Goal: Task Accomplishment & Management: Complete application form

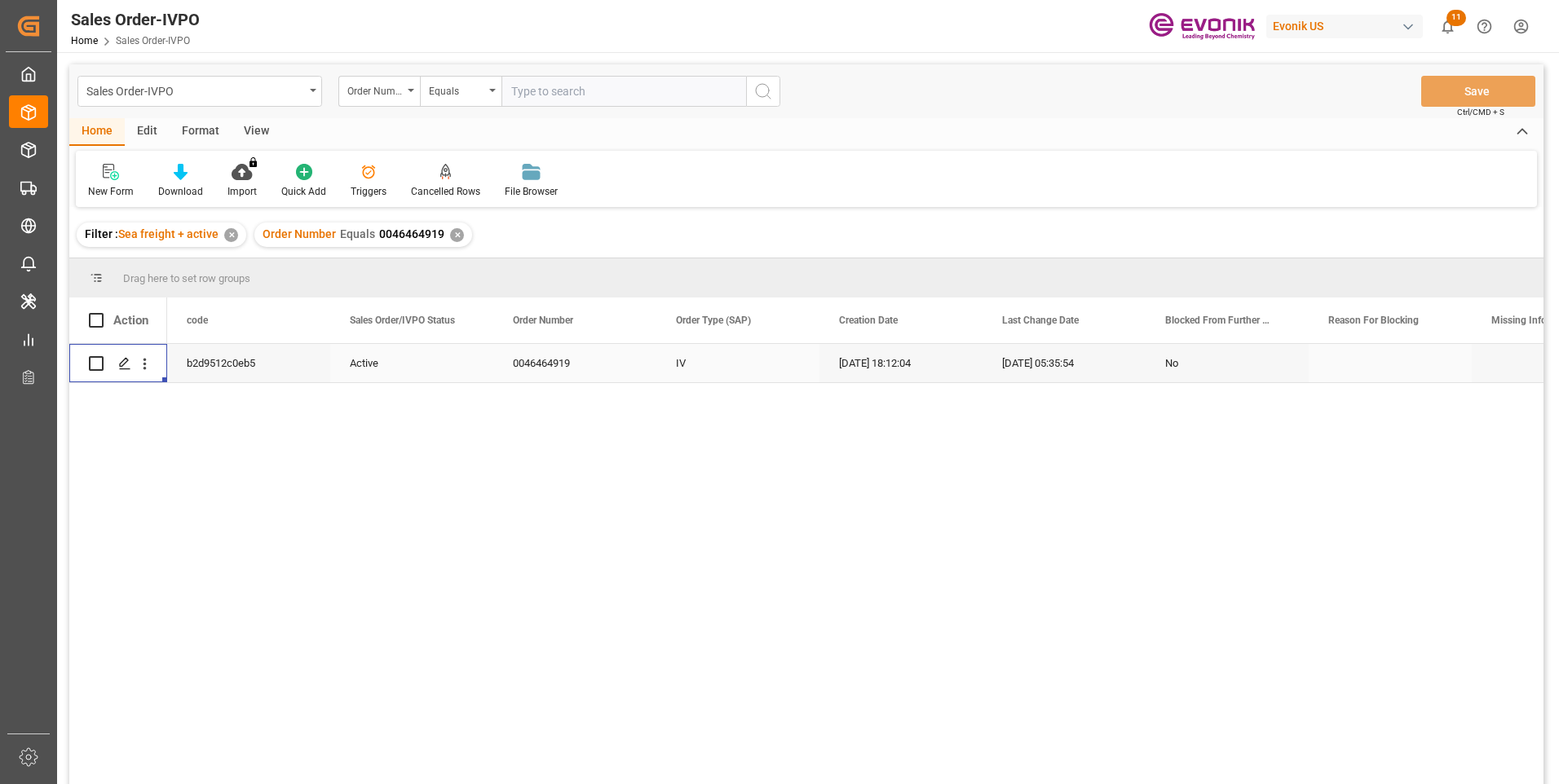
click at [562, 99] on input "text" at bounding box center [623, 92] width 245 height 31
paste input "2007135633"
type input "2007135633"
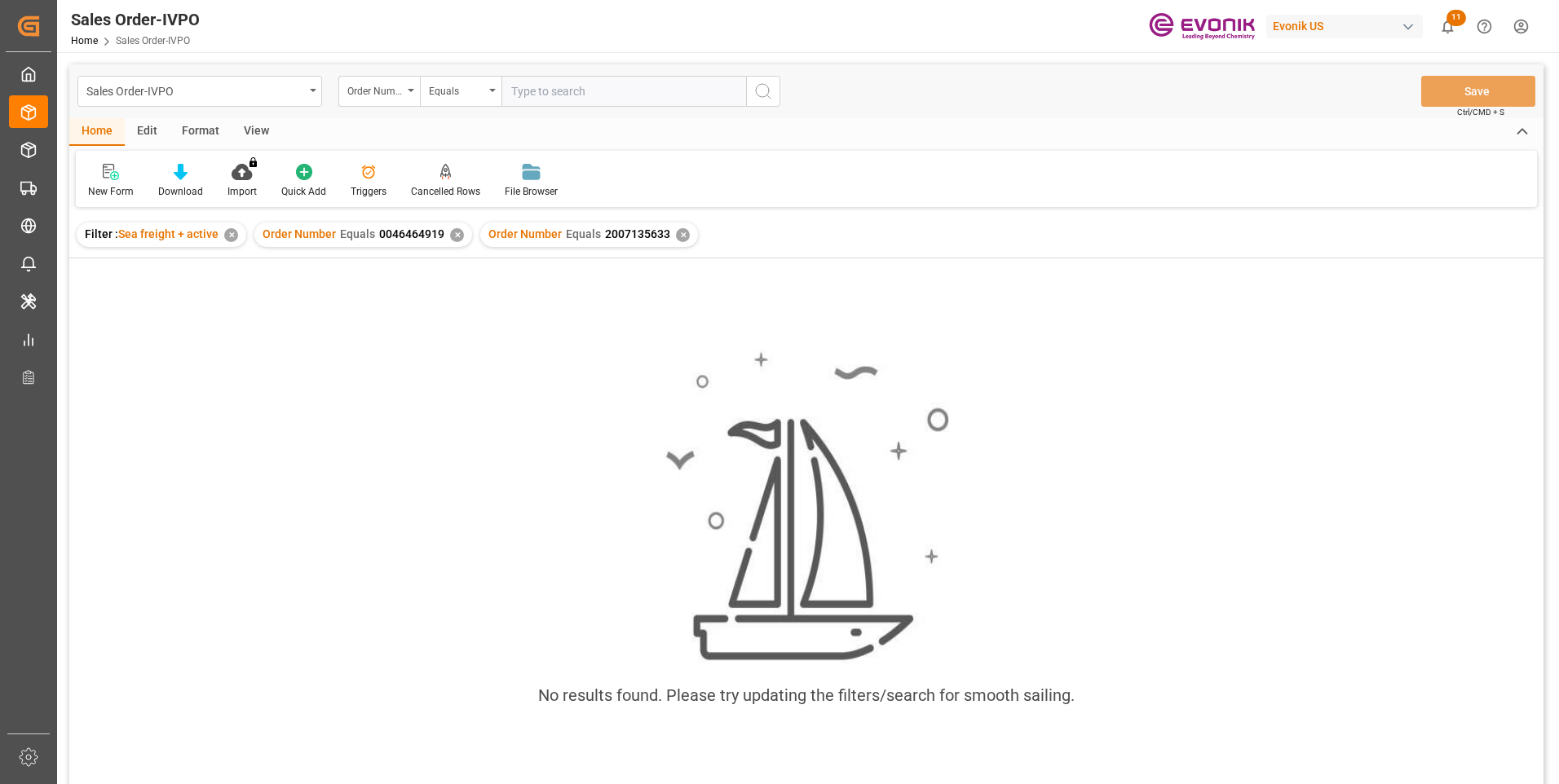
click at [452, 237] on div "✕" at bounding box center [456, 235] width 14 height 14
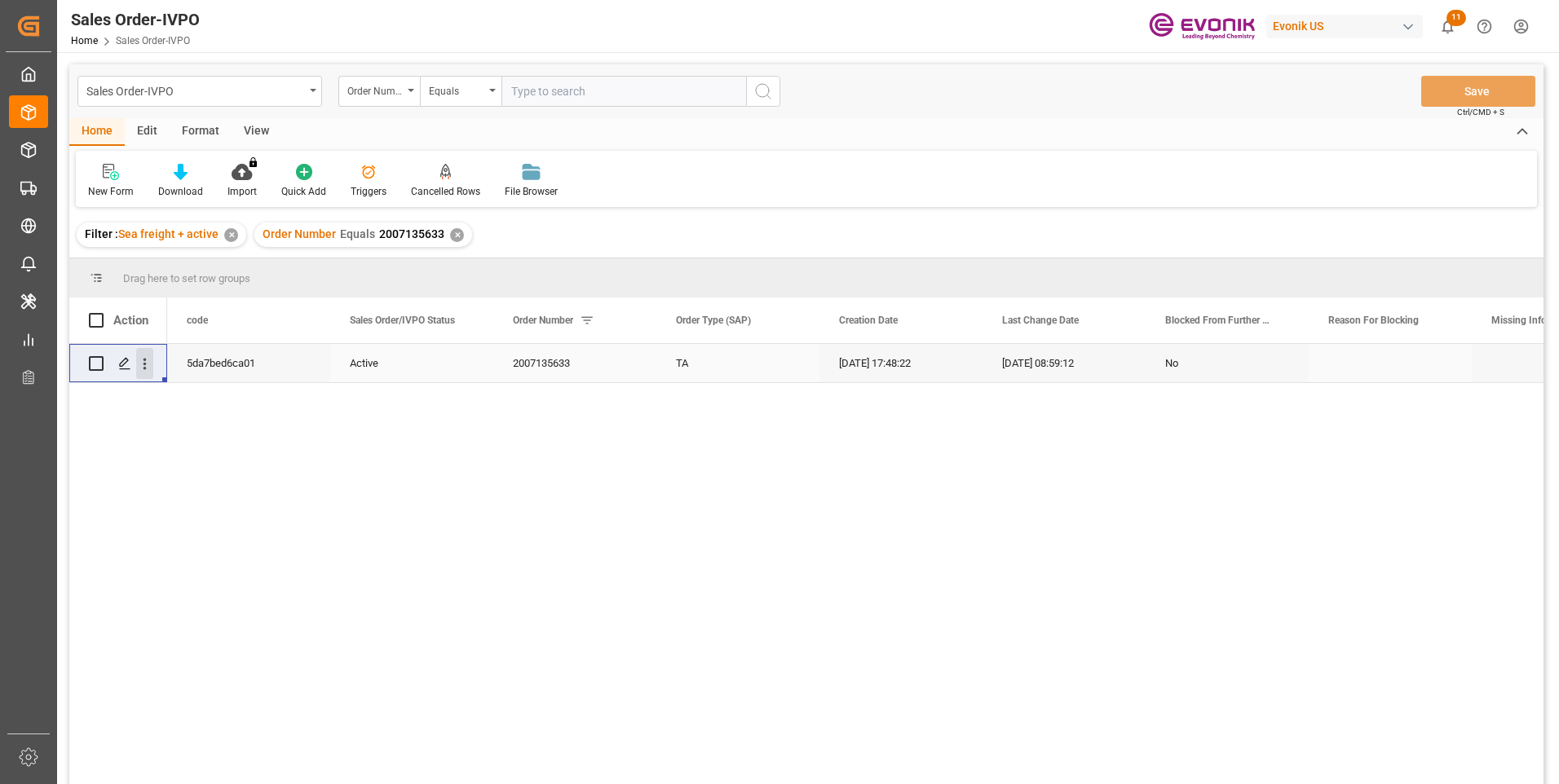
click at [146, 360] on icon "open menu" at bounding box center [145, 364] width 17 height 17
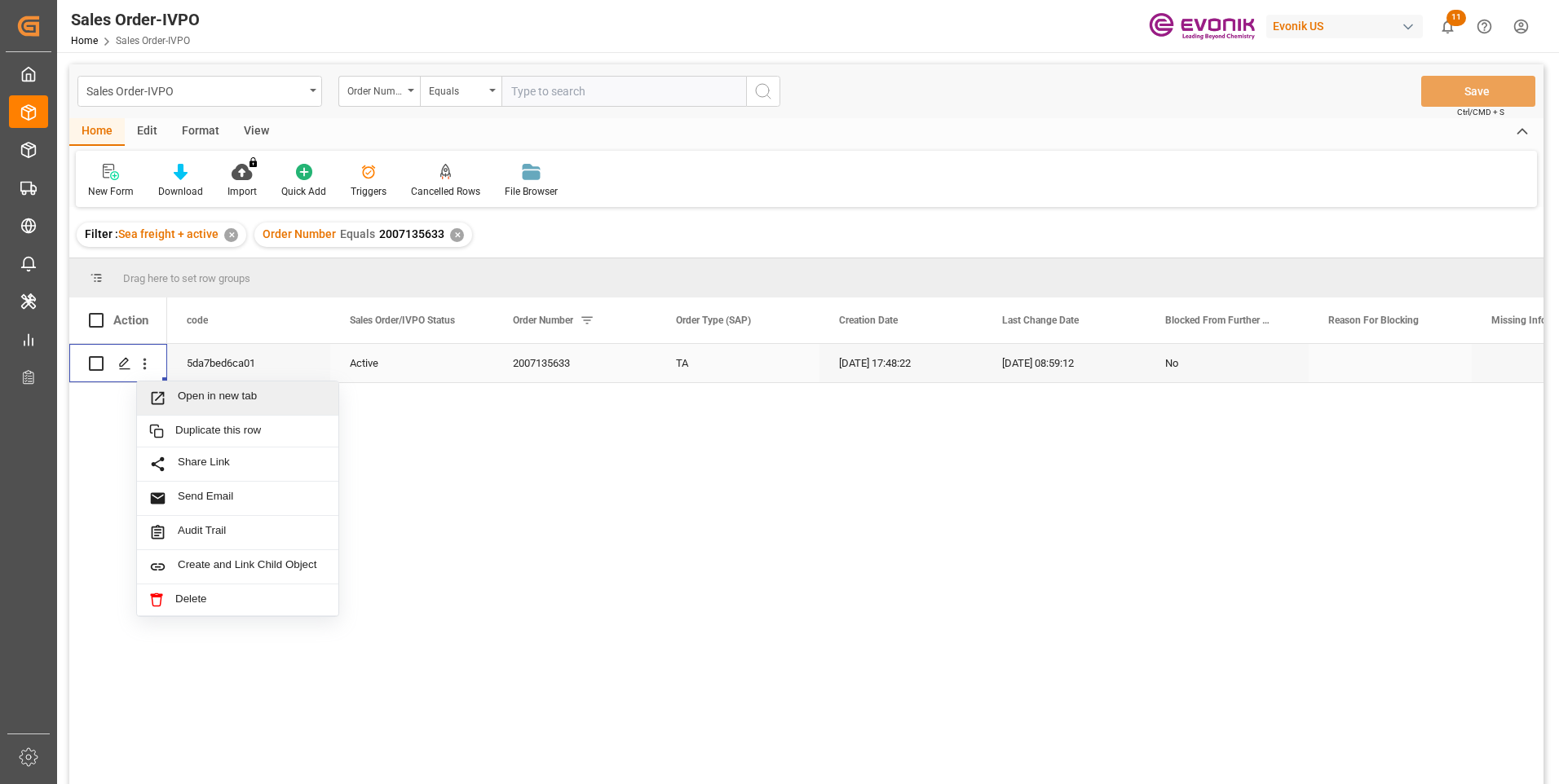
click at [186, 396] on span "Open in new tab" at bounding box center [251, 398] width 148 height 17
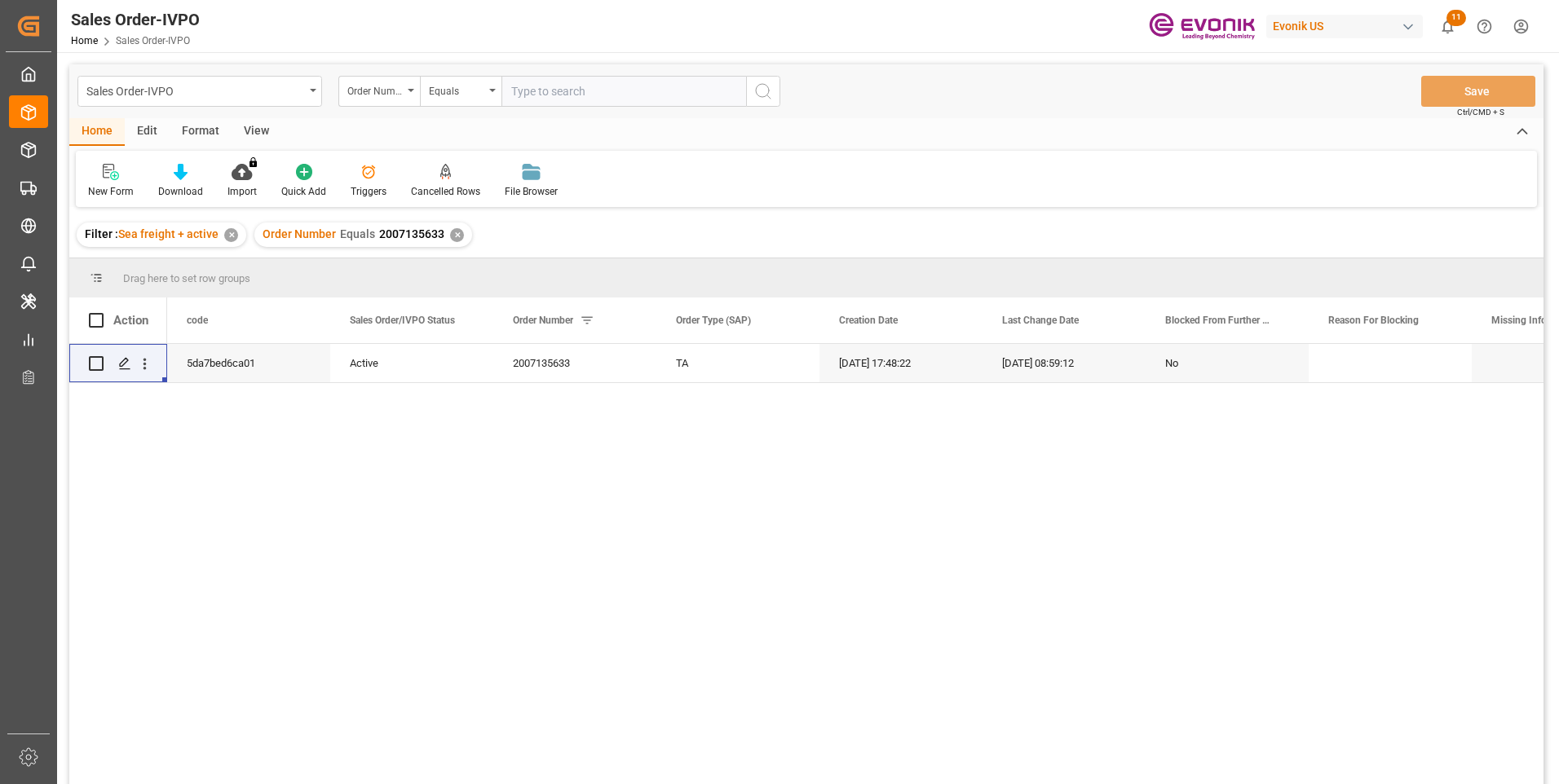
click at [541, 93] on input "text" at bounding box center [623, 92] width 245 height 31
paste input "2007080268"
type input "2007080268"
drag, startPoint x: 758, startPoint y: 92, endPoint x: 685, endPoint y: 95, distance: 73.1
click at [754, 92] on icon "search button" at bounding box center [763, 92] width 20 height 20
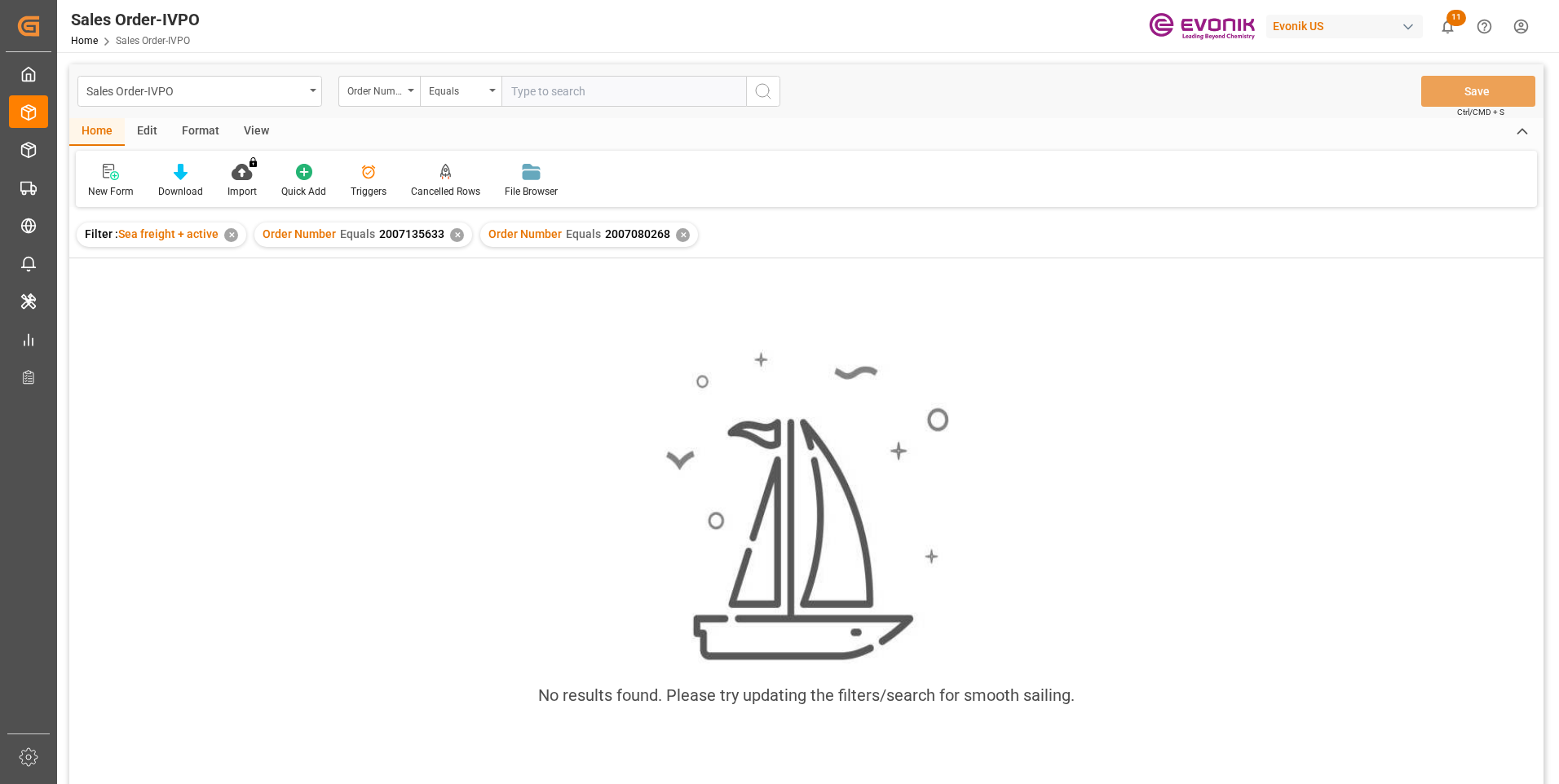
click at [458, 235] on div "✕" at bounding box center [456, 235] width 14 height 14
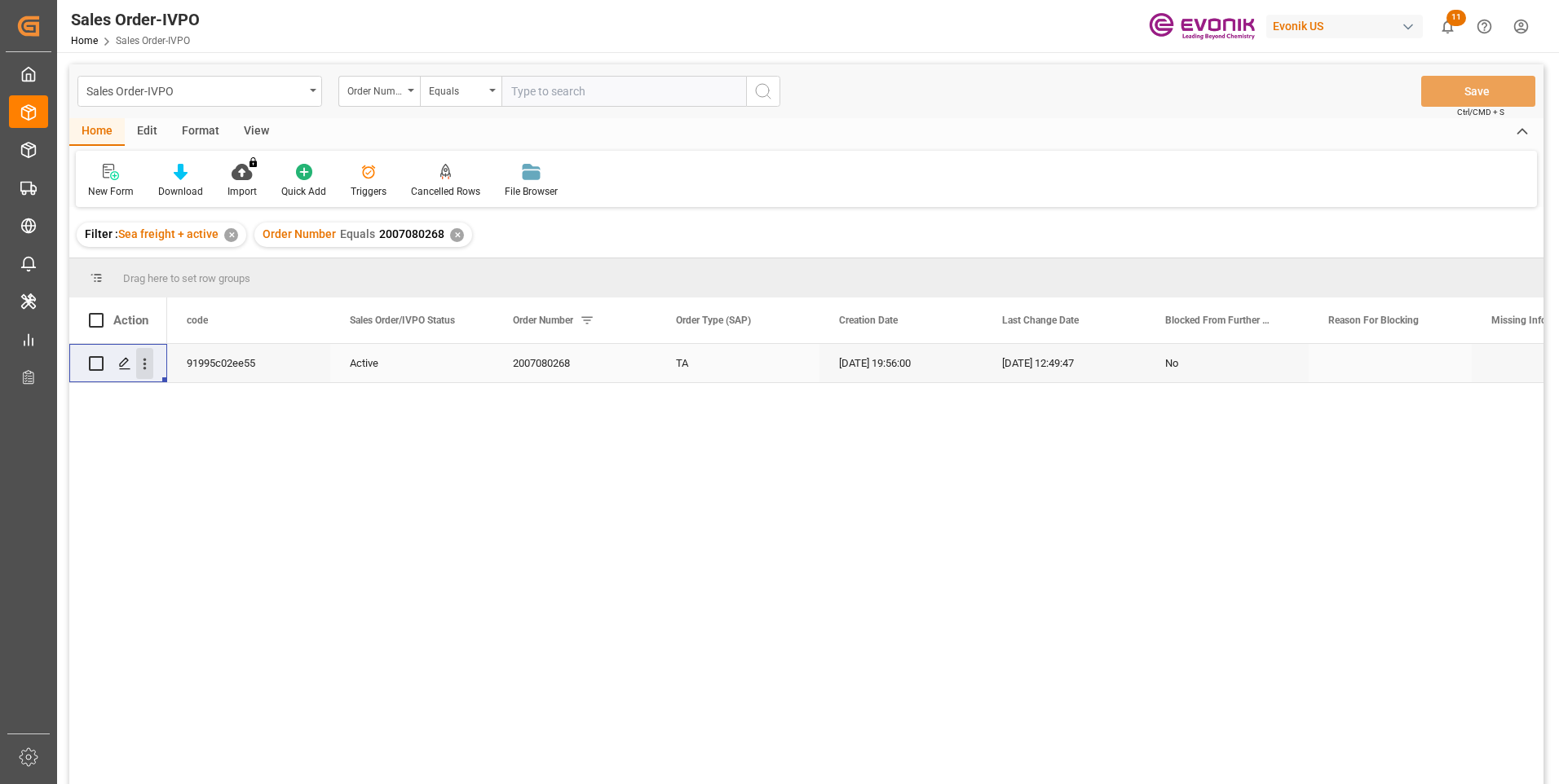
click at [143, 366] on icon "open menu" at bounding box center [145, 364] width 17 height 17
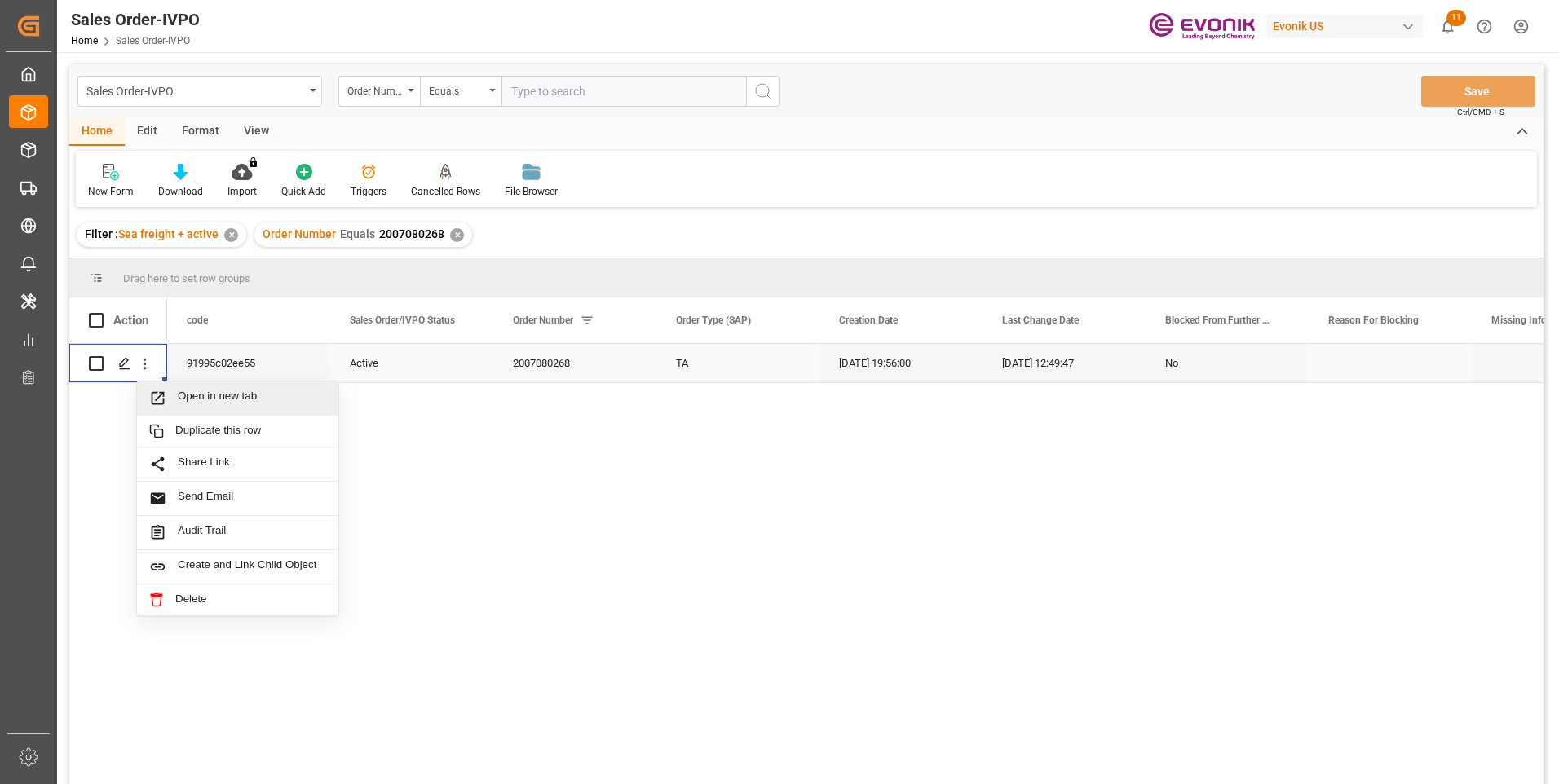
click at [190, 393] on span "Open in new tab" at bounding box center [251, 398] width 148 height 17
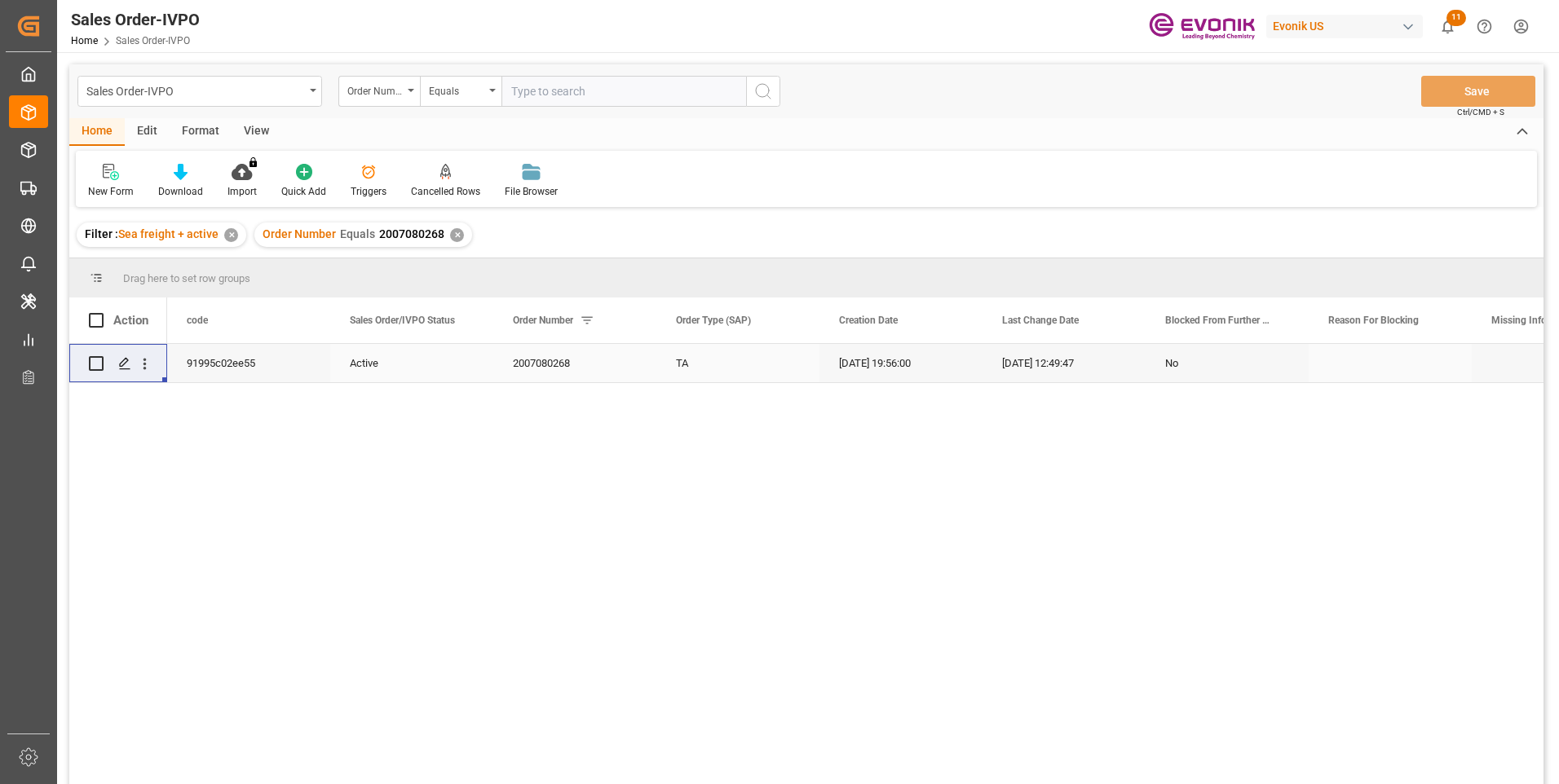
click at [559, 81] on input "text" at bounding box center [623, 92] width 245 height 31
paste input "0046456970"
type input "0046456970"
click at [765, 92] on icon "search button" at bounding box center [763, 92] width 20 height 20
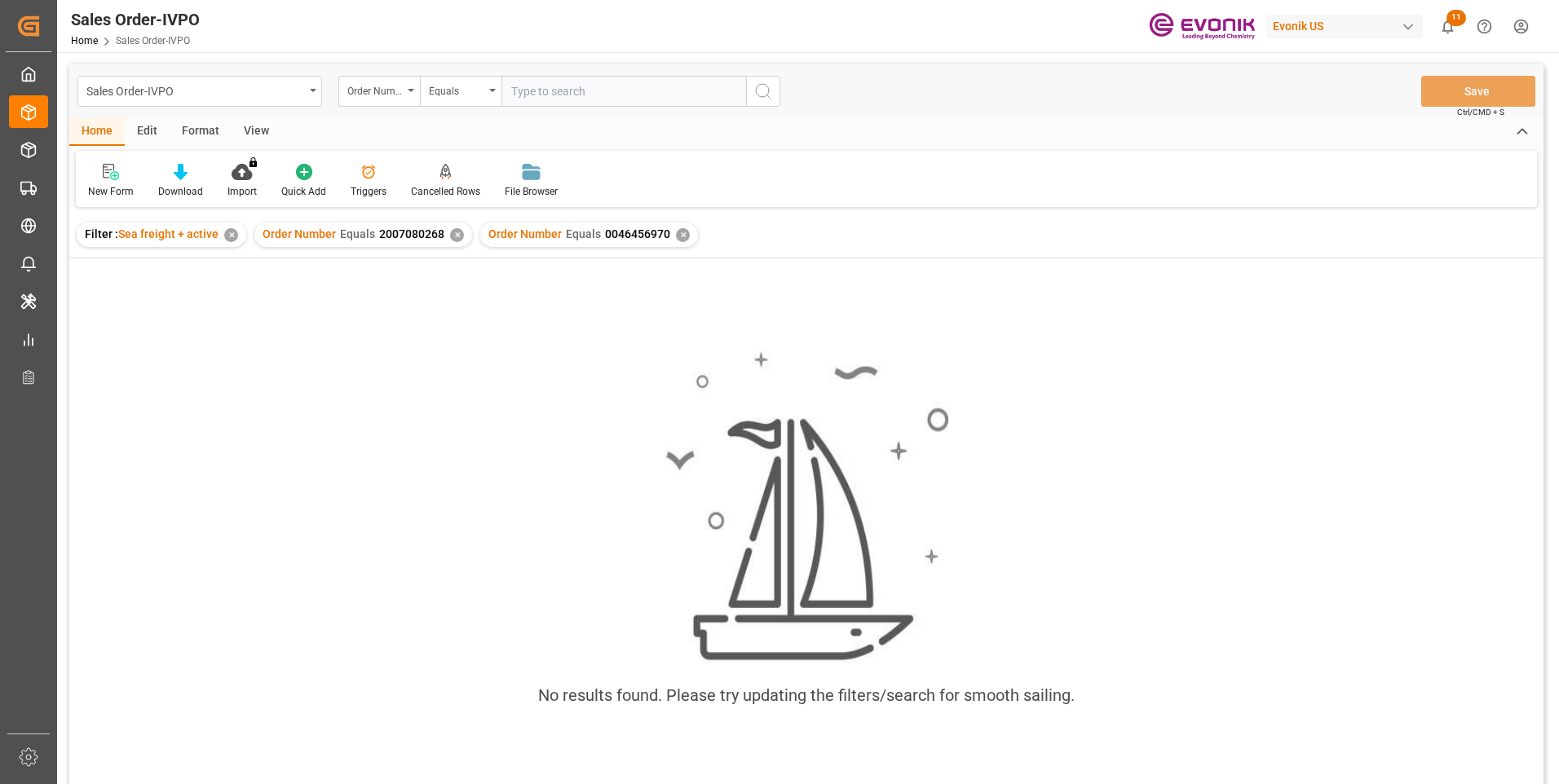
click at [456, 235] on div "✕" at bounding box center [456, 235] width 14 height 14
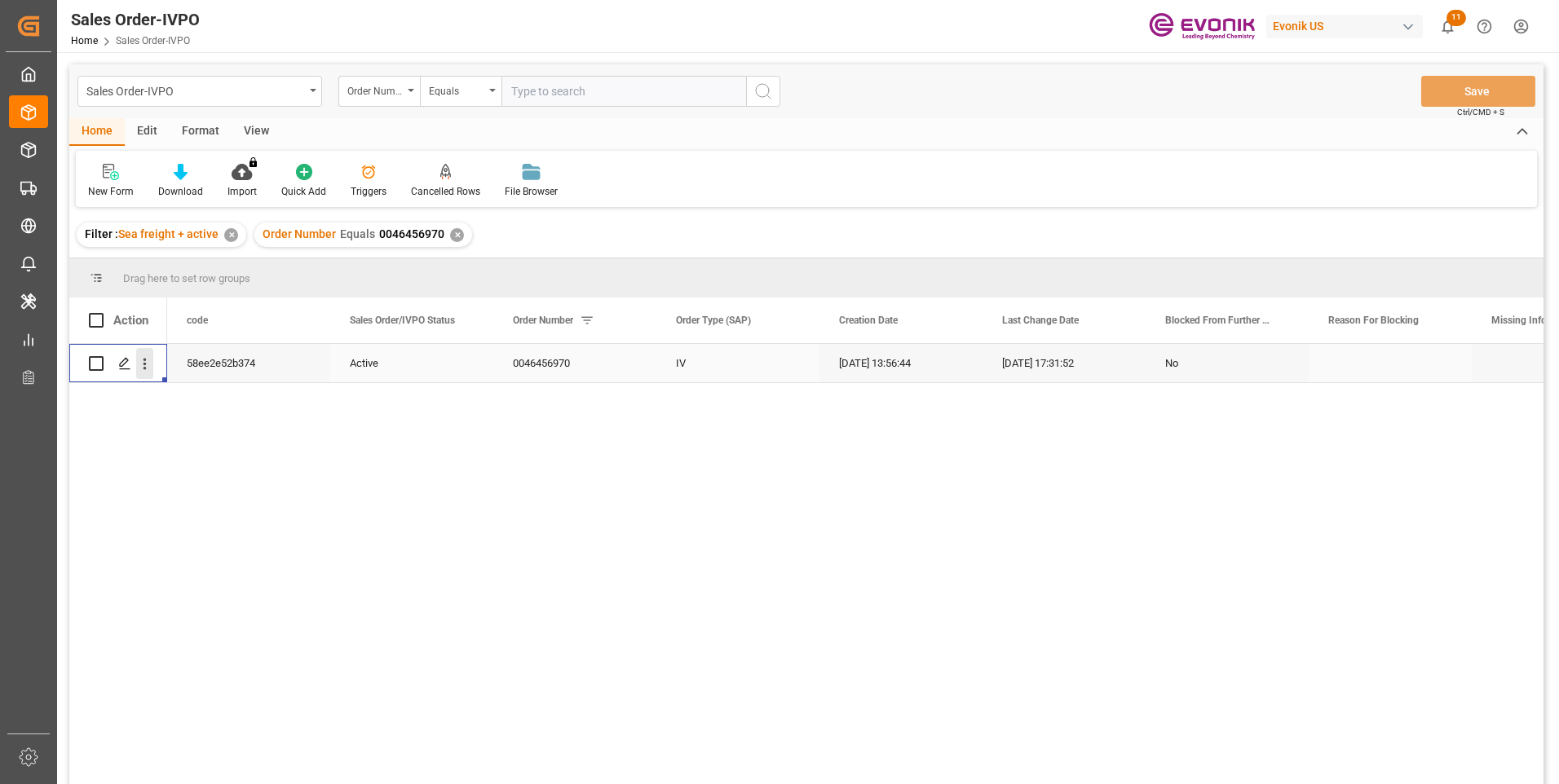
click at [142, 367] on icon "open menu" at bounding box center [145, 364] width 17 height 17
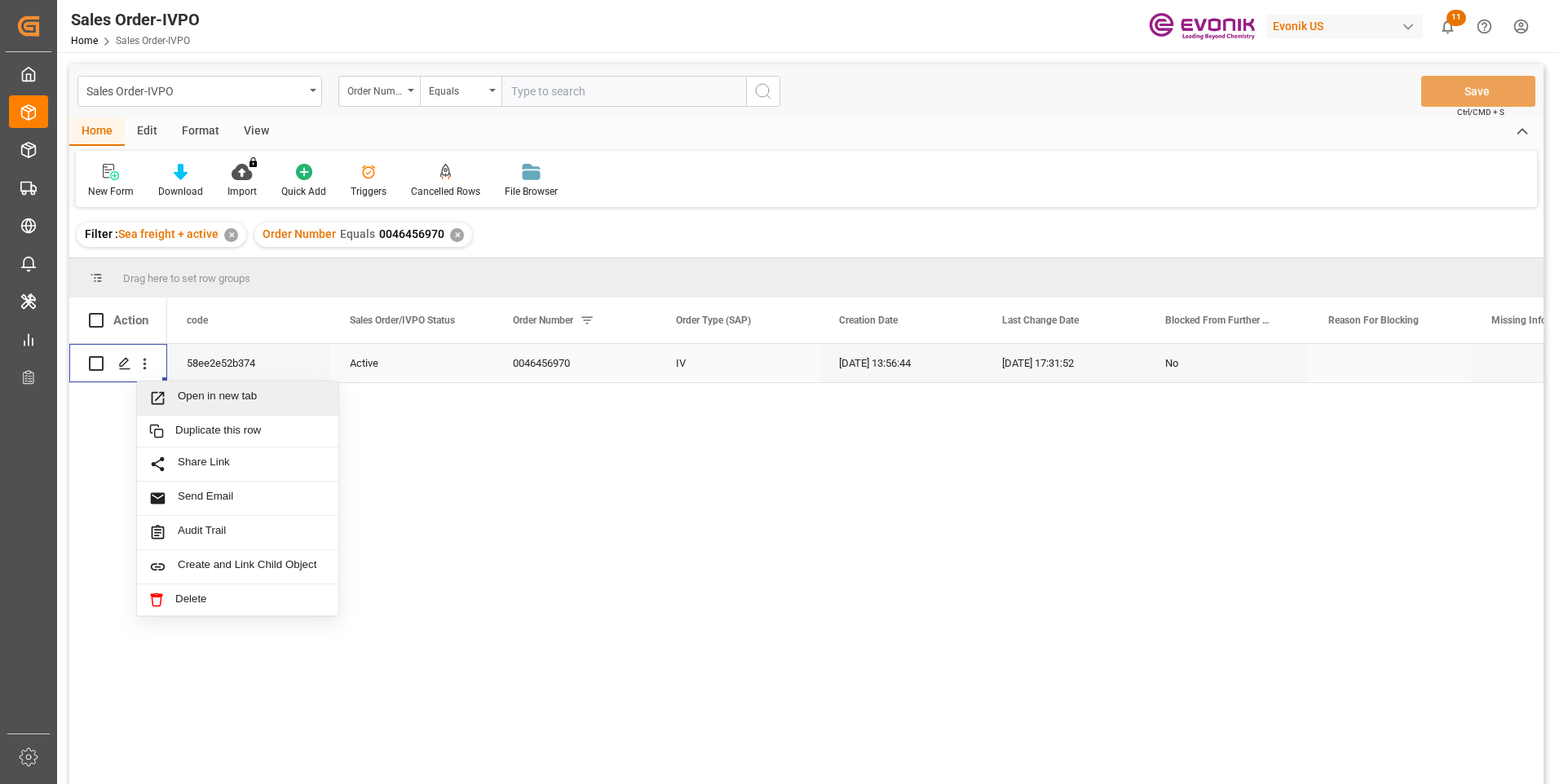
click at [198, 394] on span "Open in new tab" at bounding box center [251, 398] width 148 height 17
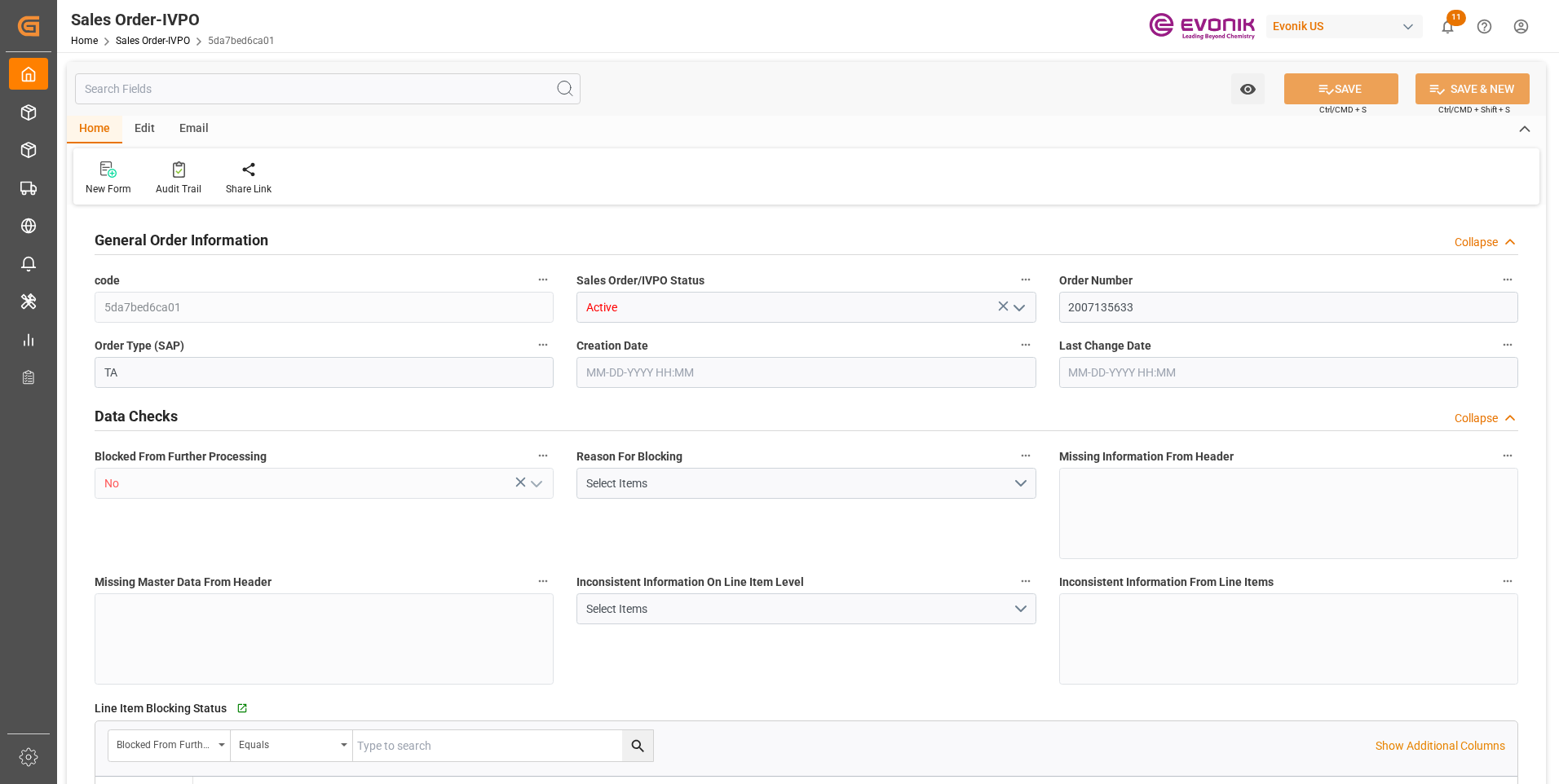
type input "ECPSJ"
type input "0"
type input "1"
type input "2"
type input "1"
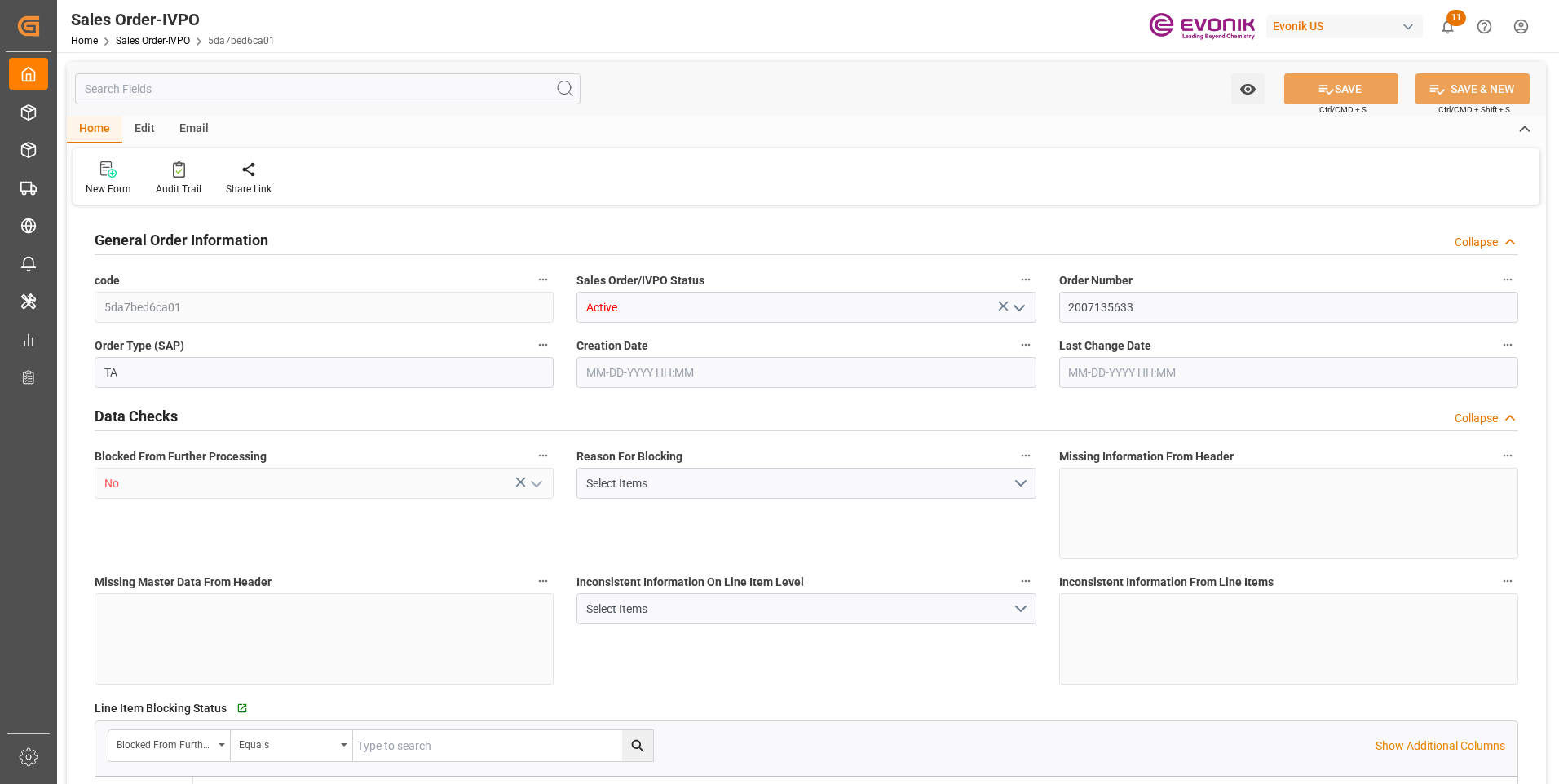
type input "20548"
type input "55.4848"
type input "19000"
type input "60"
type input "08-13-2025 17:48"
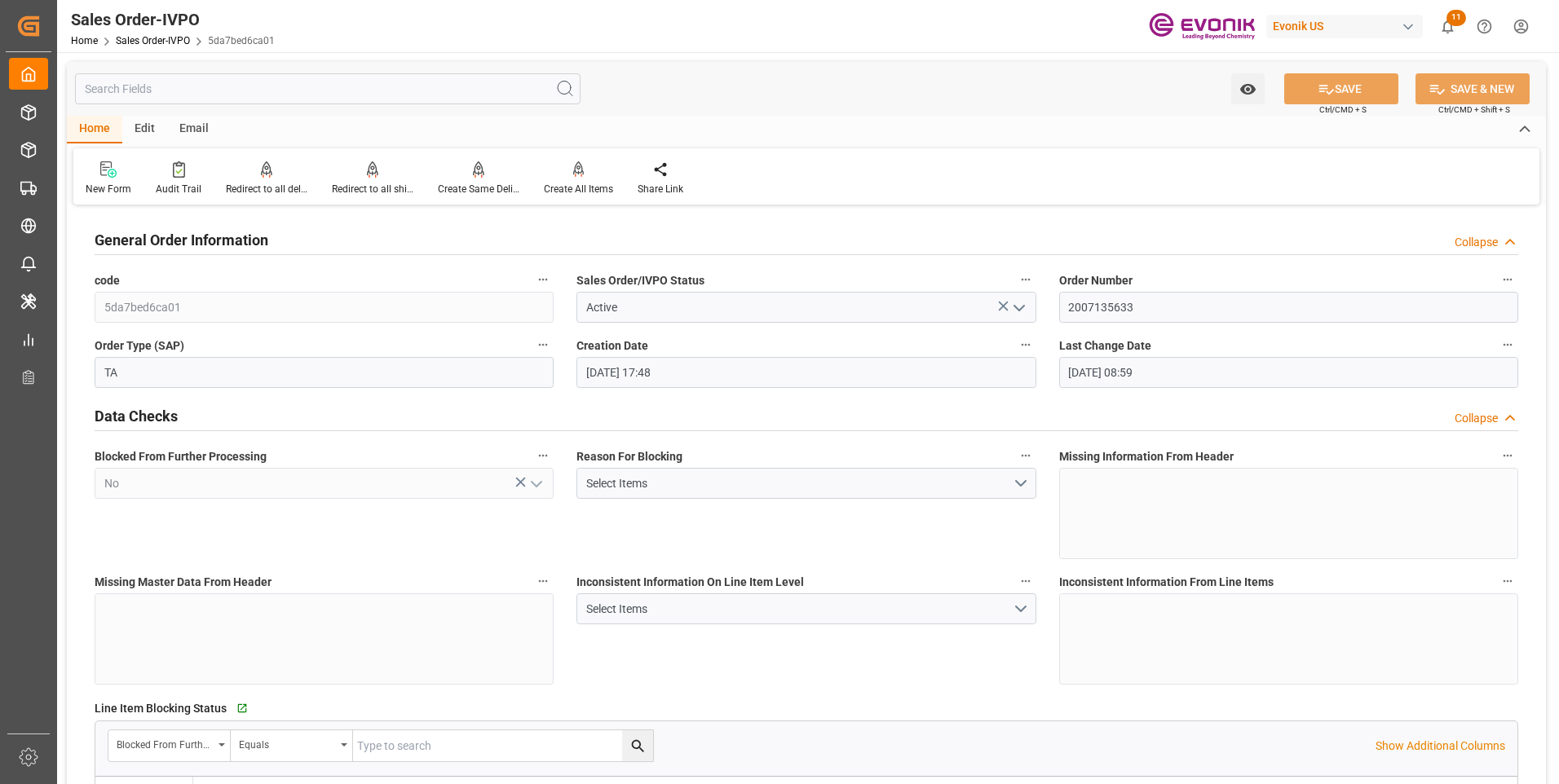
type input "08-14-2025 08:59"
click at [799, 185] on div "New Form Audit Trail Redirect to all deliveries Redirect to all deliveries Redi…" at bounding box center [806, 176] width 1467 height 56
click at [1291, 184] on div "New Form Audit Trail Redirect to all deliveries Redirect to all deliveries Redi…" at bounding box center [806, 176] width 1467 height 56
click at [1406, 182] on div "New Form Audit Trail Redirect to all deliveries Redirect to all deliveries Redi…" at bounding box center [806, 176] width 1467 height 56
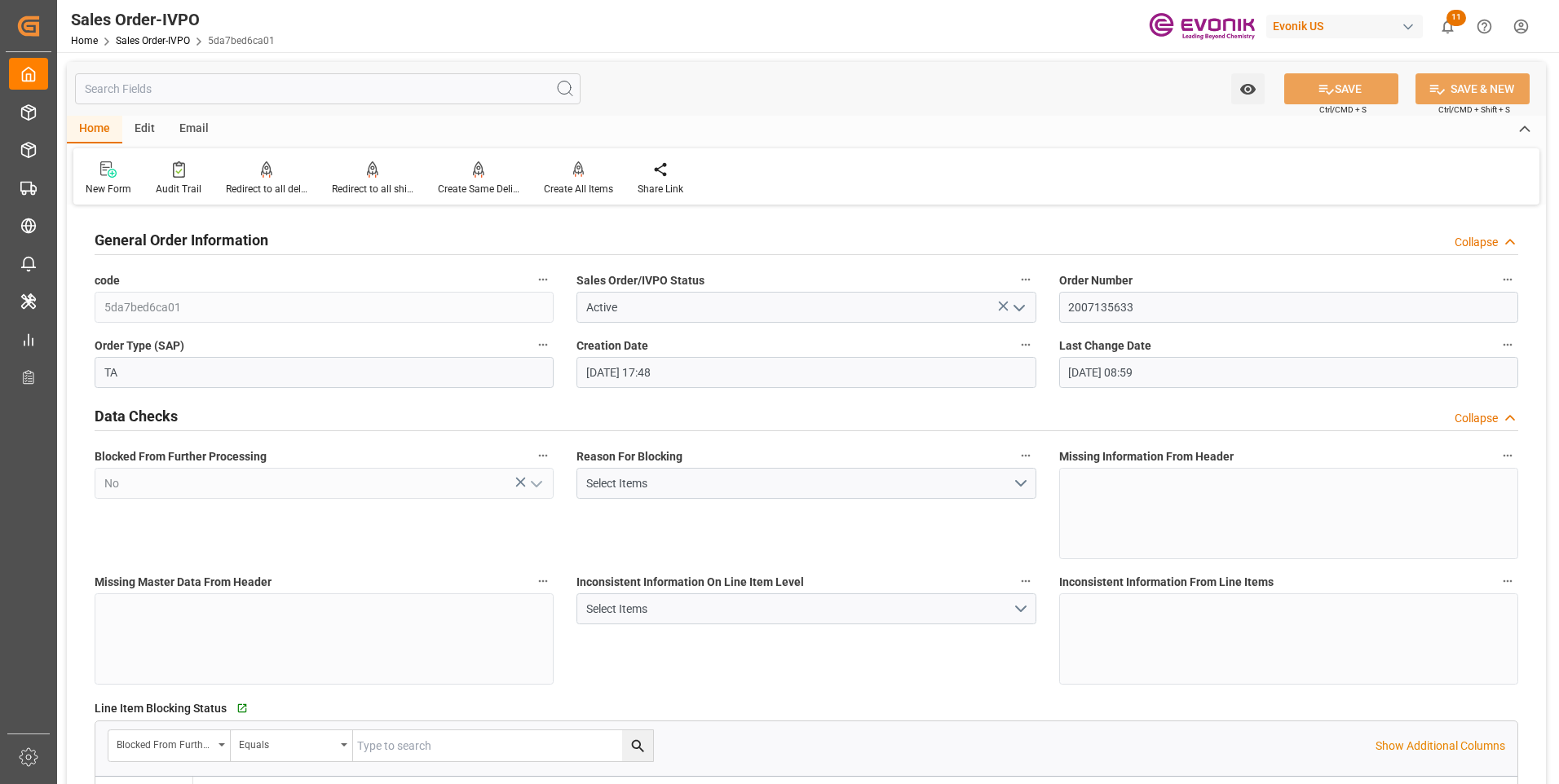
click at [1406, 182] on div "New Form Audit Trail Redirect to all deliveries Redirect to all deliveries Redi…" at bounding box center [806, 176] width 1467 height 56
click at [1377, 195] on div "New Form Audit Trail Redirect to all deliveries Redirect to all deliveries Redi…" at bounding box center [806, 176] width 1467 height 56
click at [1410, 223] on div "General Order Information Collapse" at bounding box center [806, 239] width 1424 height 31
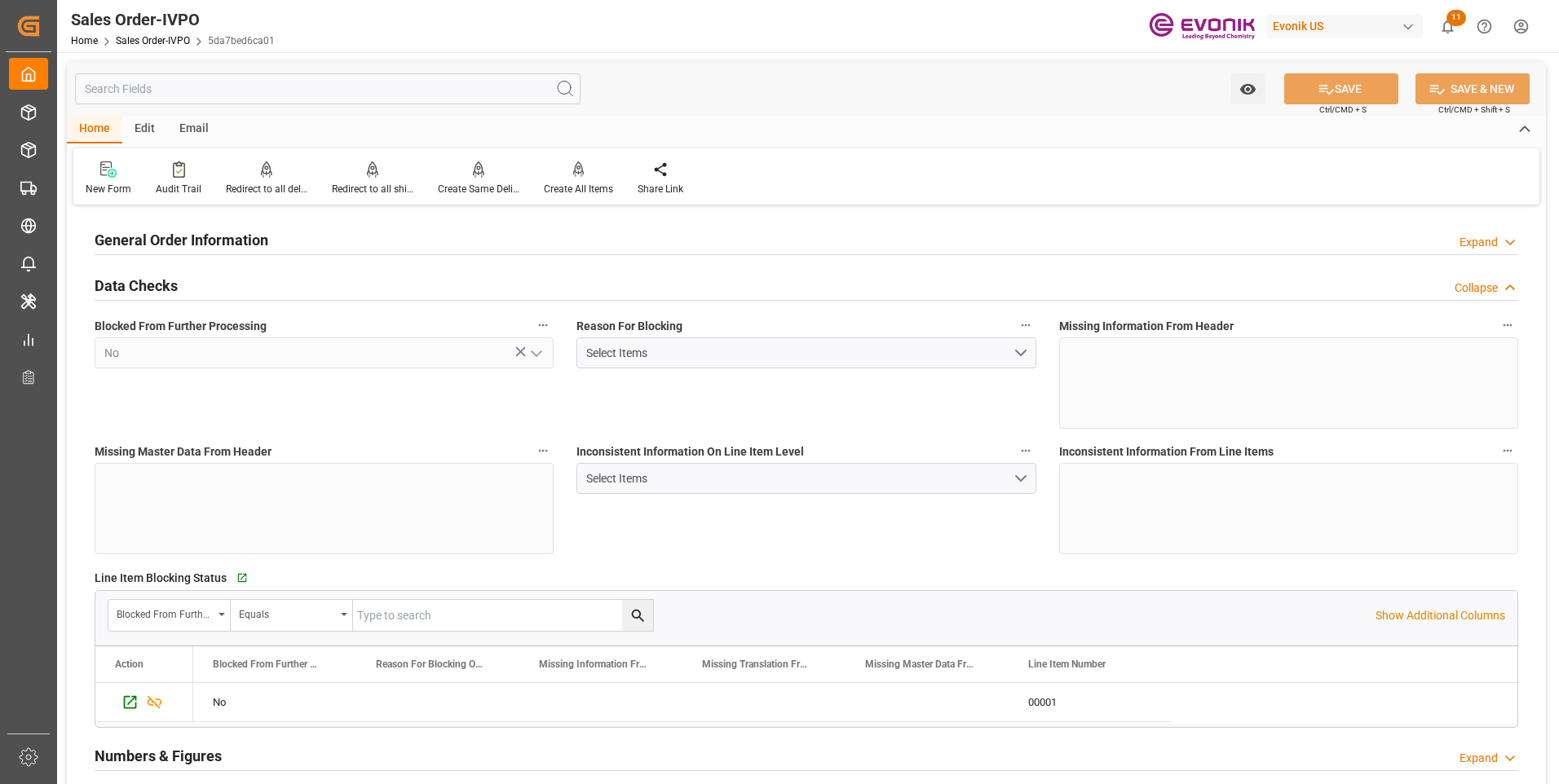
drag, startPoint x: 1410, startPoint y: 223, endPoint x: 1349, endPoint y: 182, distance: 73.5
click at [1349, 182] on div "New Form Audit Trail Redirect to all deliveries Redirect to all deliveries Redi…" at bounding box center [806, 176] width 1467 height 56
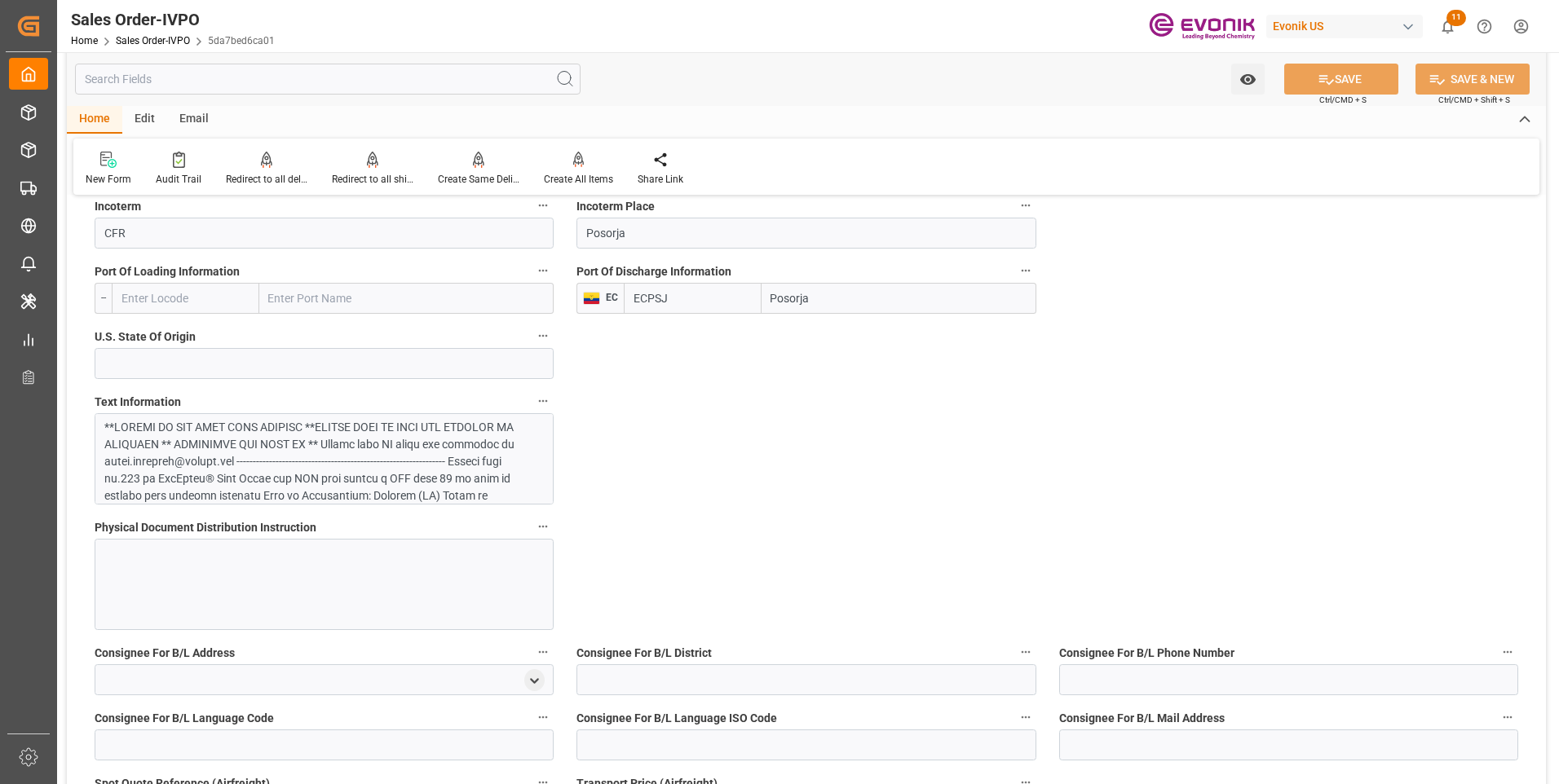
scroll to position [978, 0]
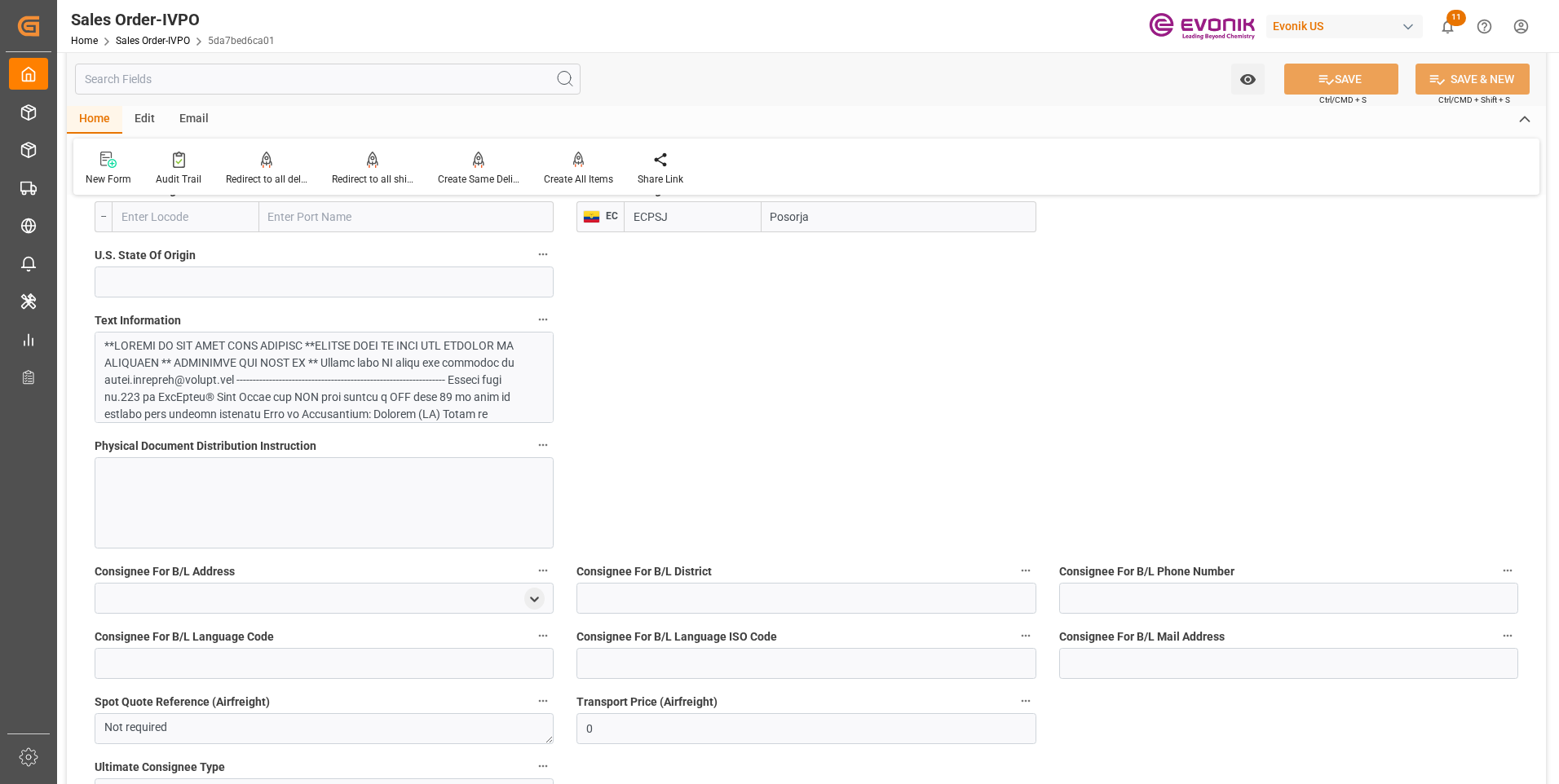
click at [277, 379] on div at bounding box center [318, 551] width 427 height 428
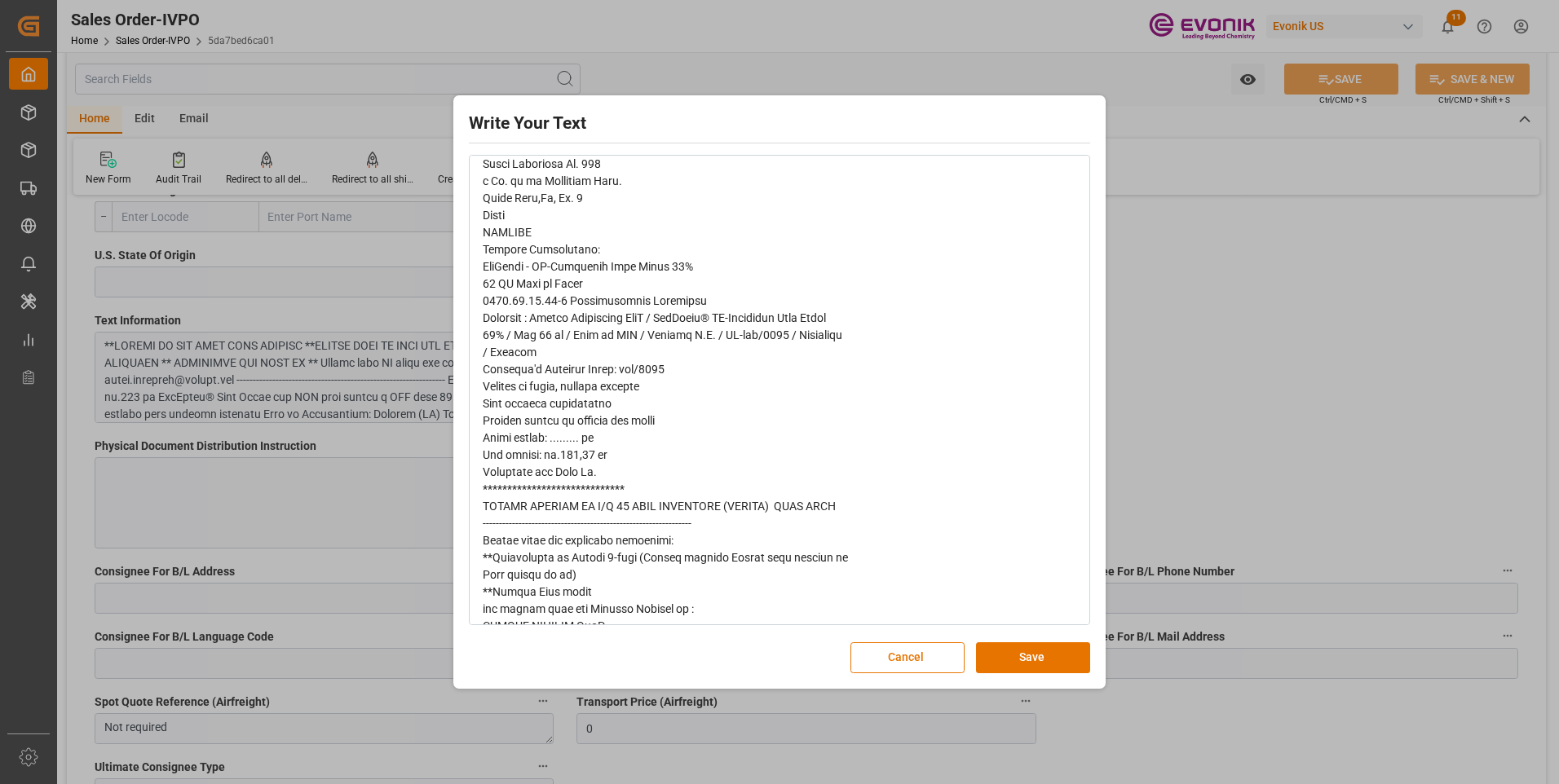
scroll to position [632, 0]
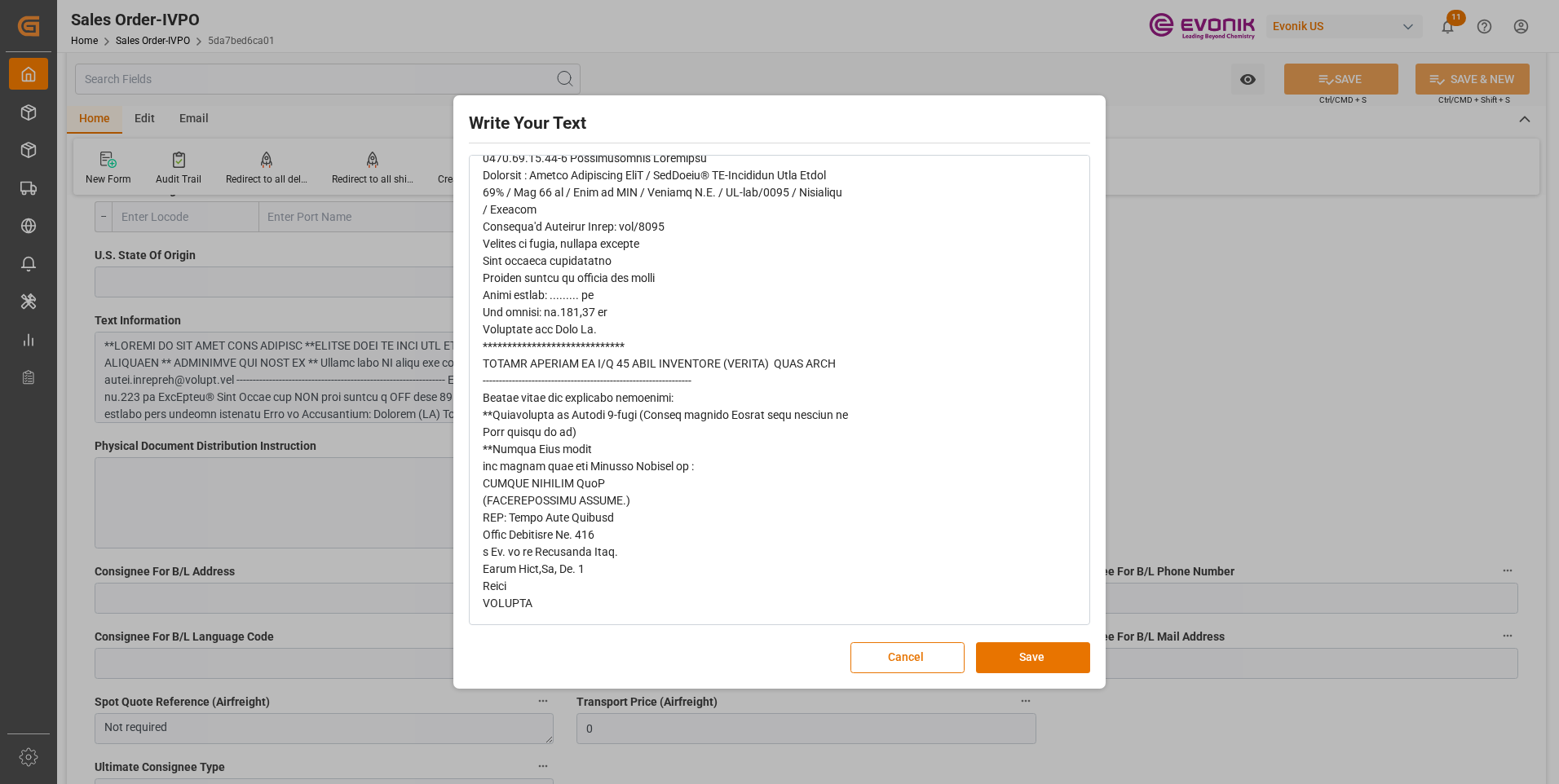
click at [1232, 320] on div "Write Your Text Normal 14 Font Cancel Save" at bounding box center [780, 392] width 1559 height 784
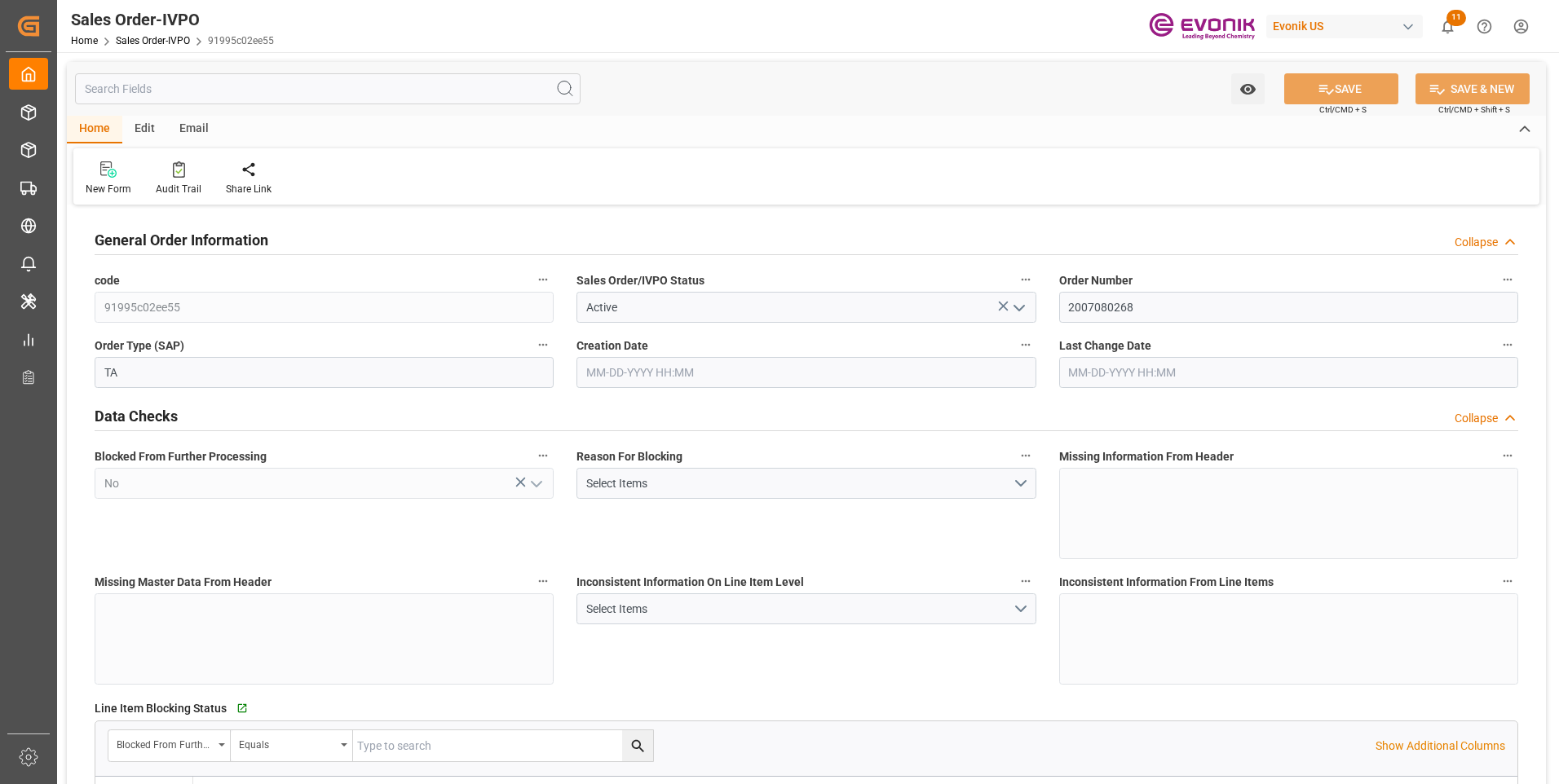
type input "BRRIO"
type input "0"
type input "1"
type input "2"
type input "20000"
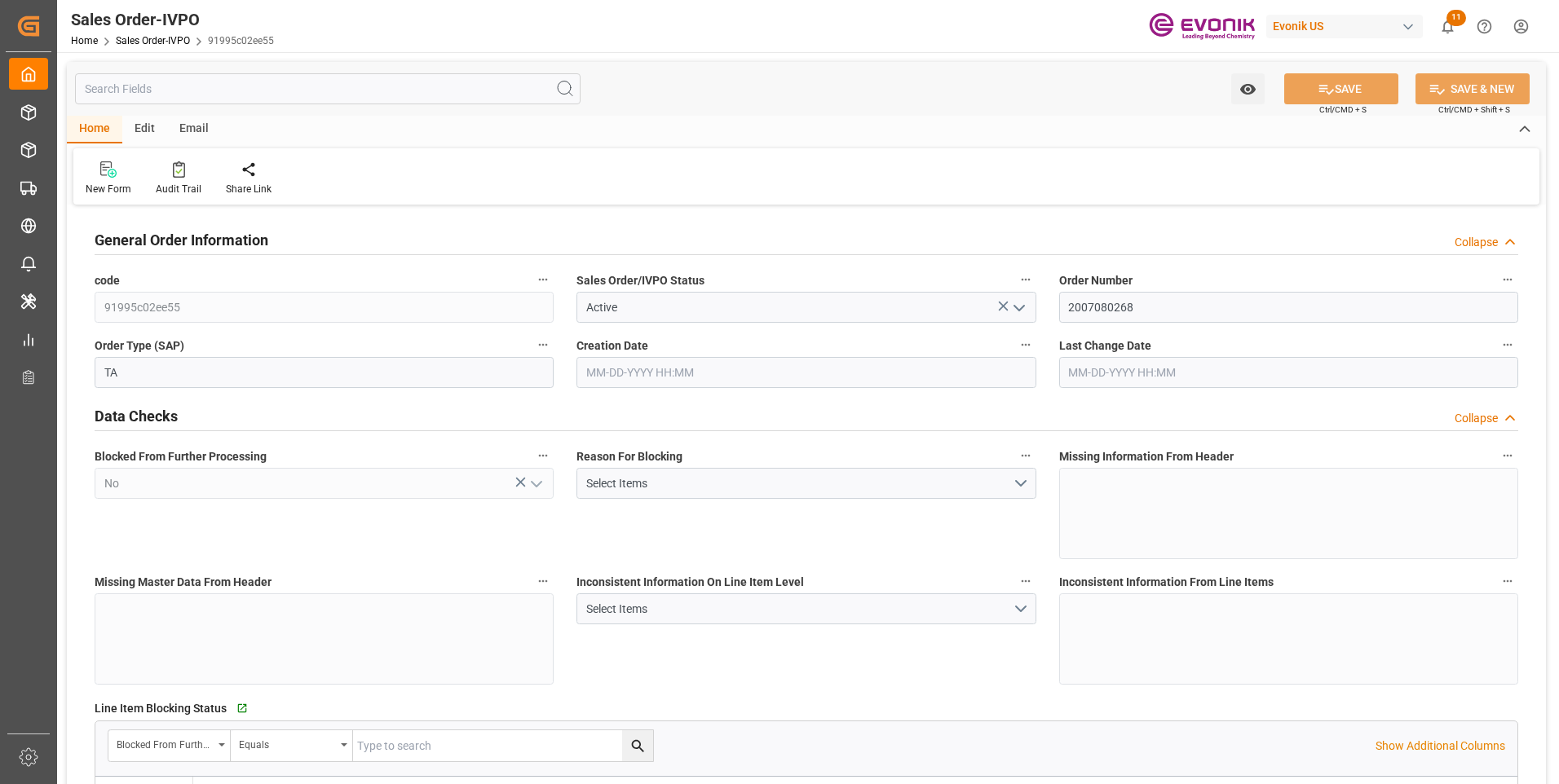
type input "0"
type input "17000"
type input "30"
type input "07-15-2025 19:56"
type input "07-22-2025 12:49"
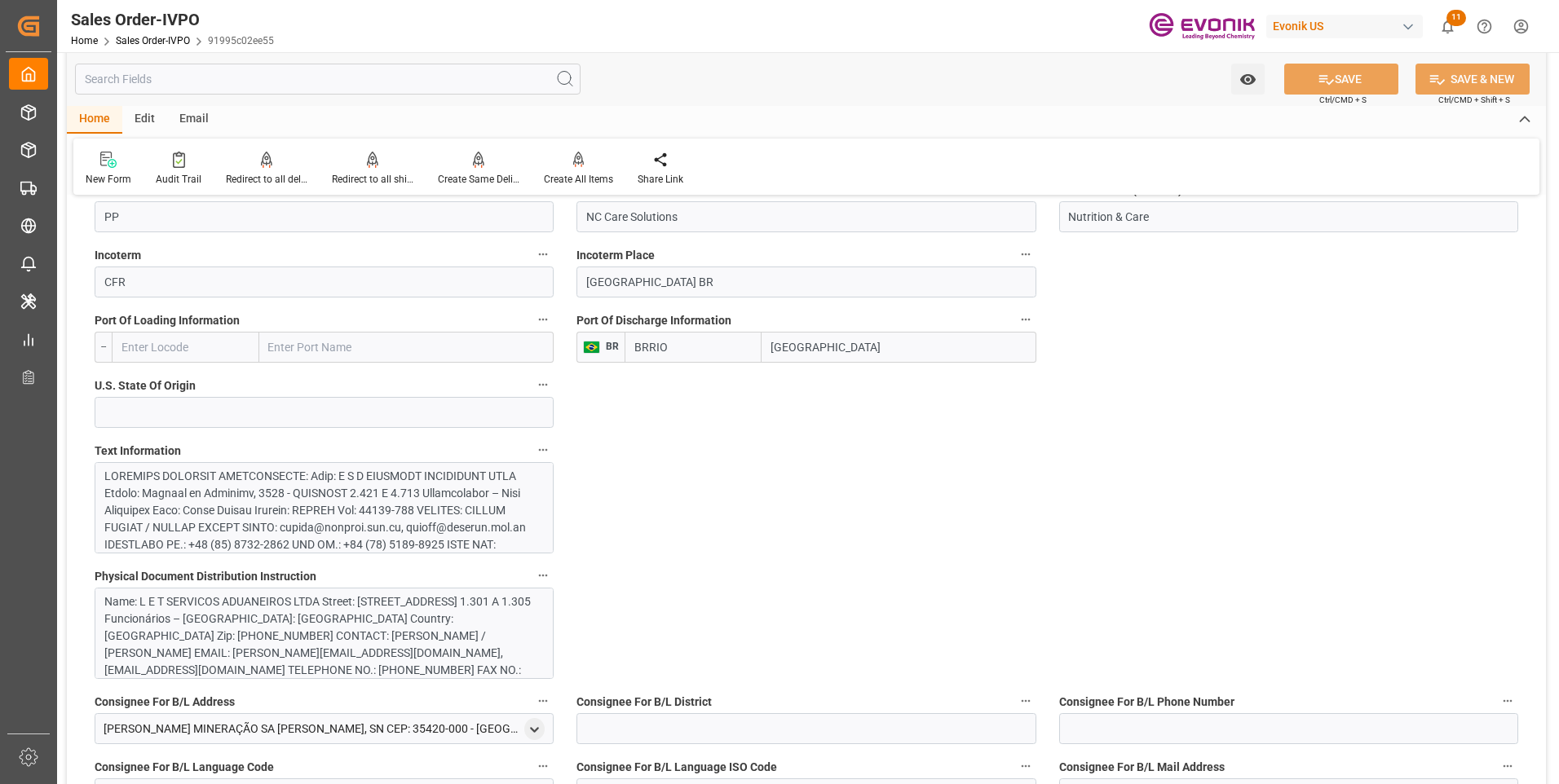
scroll to position [82, 0]
click at [233, 488] on div at bounding box center [318, 763] width 427 height 753
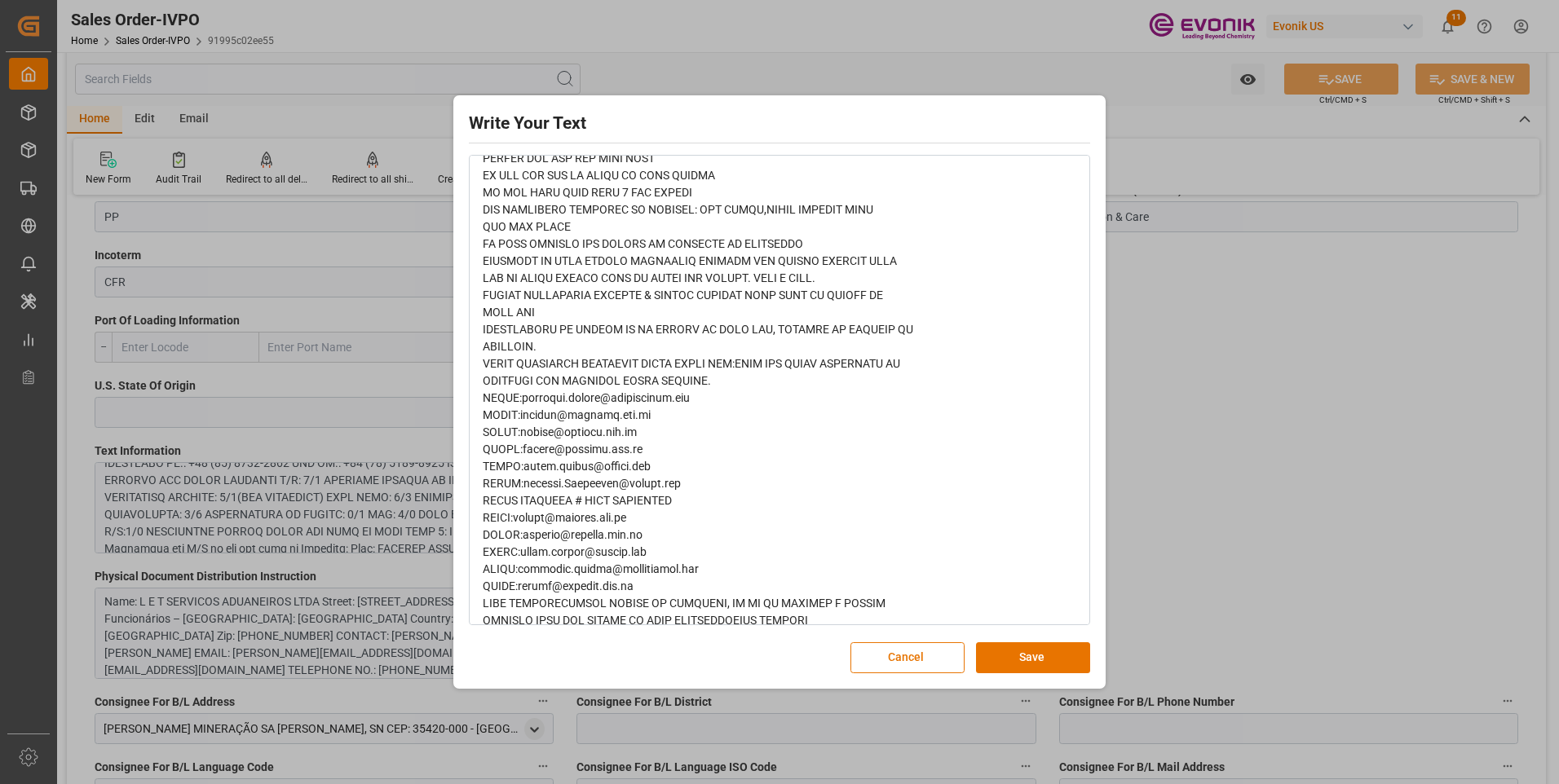
scroll to position [1111, 0]
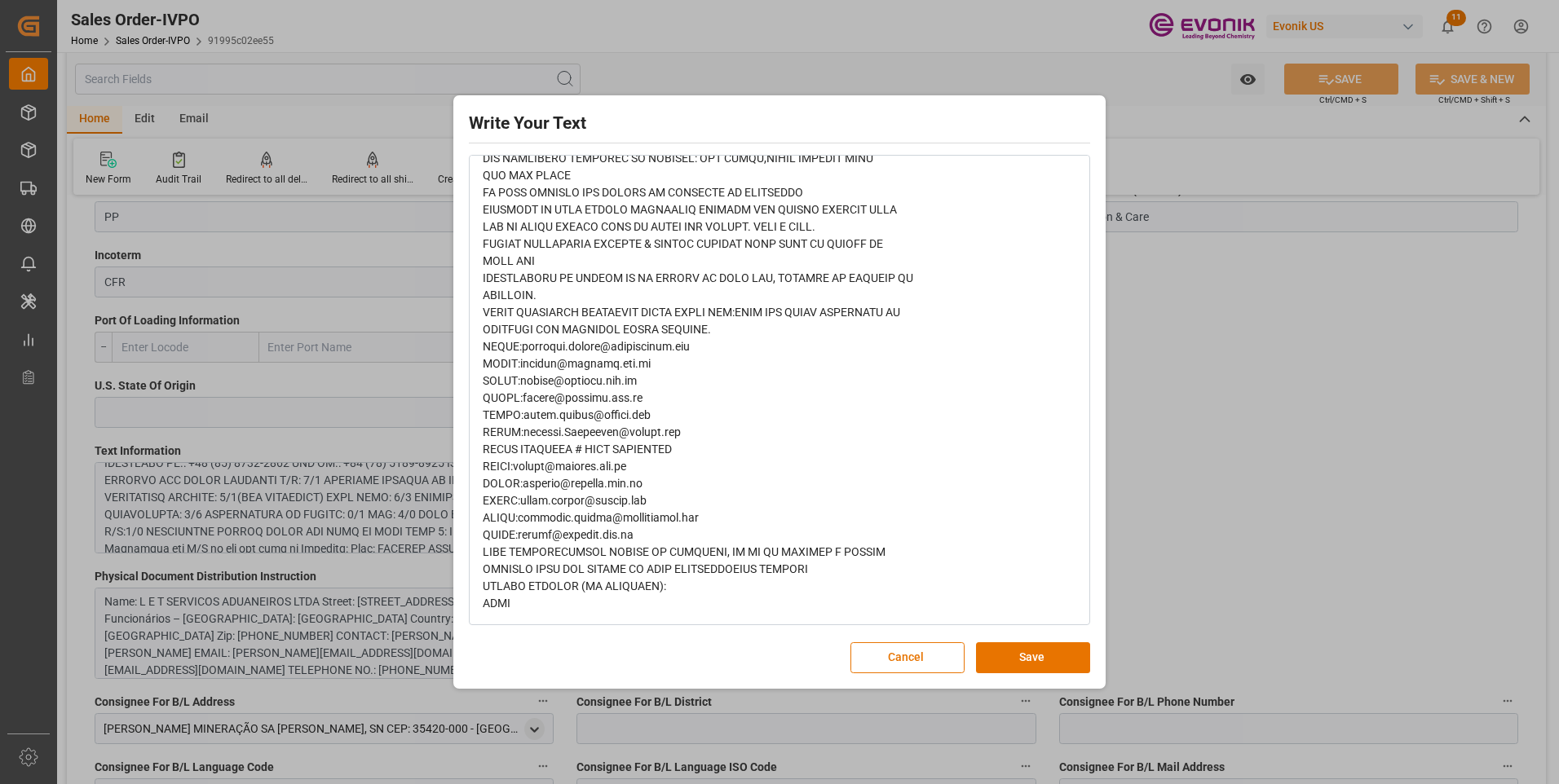
click at [1289, 381] on div "Write Your Text Normal 14 Font Cancel Save" at bounding box center [780, 392] width 1559 height 784
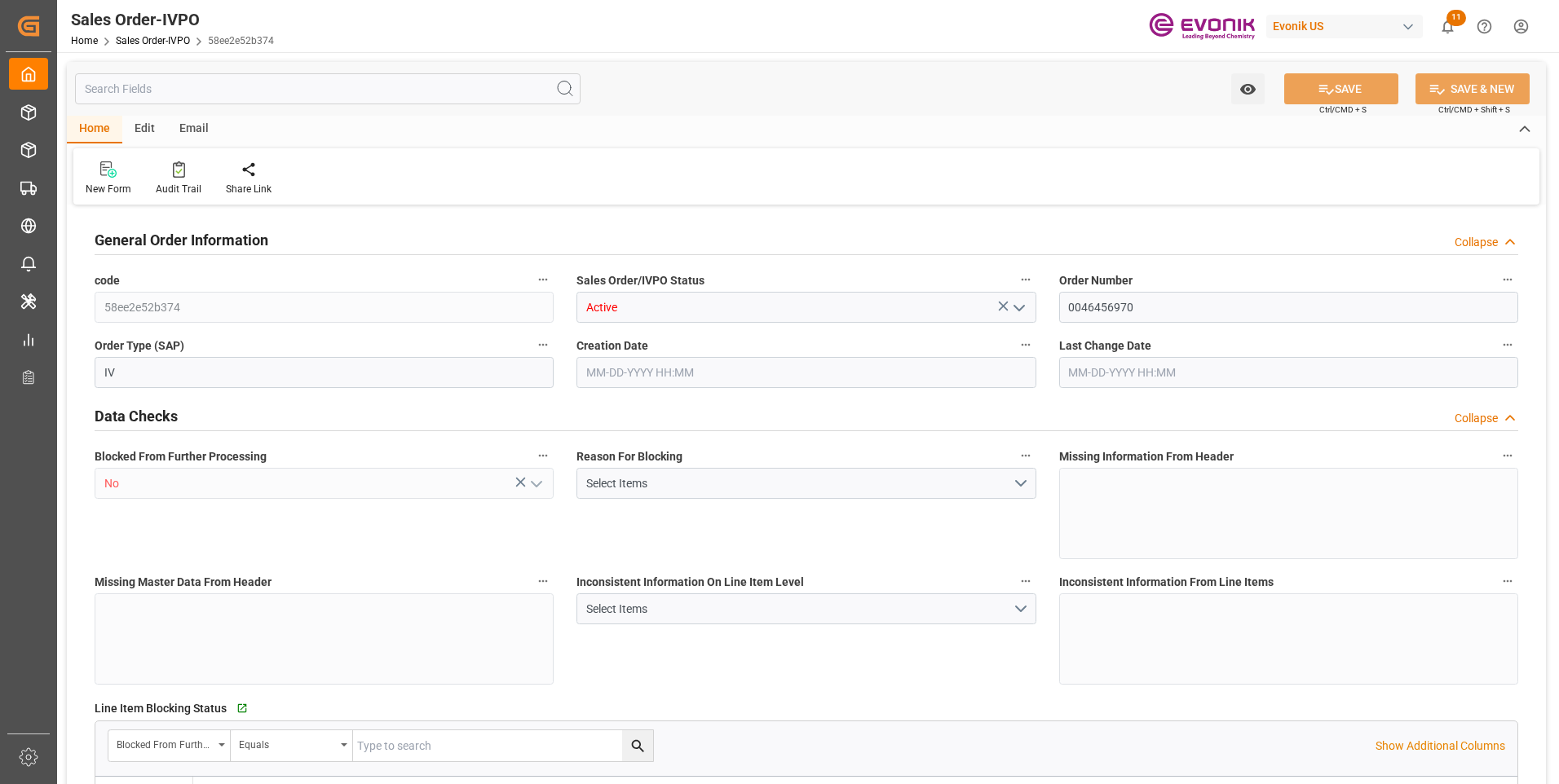
type input "CNSHA"
type input "0"
type input "1"
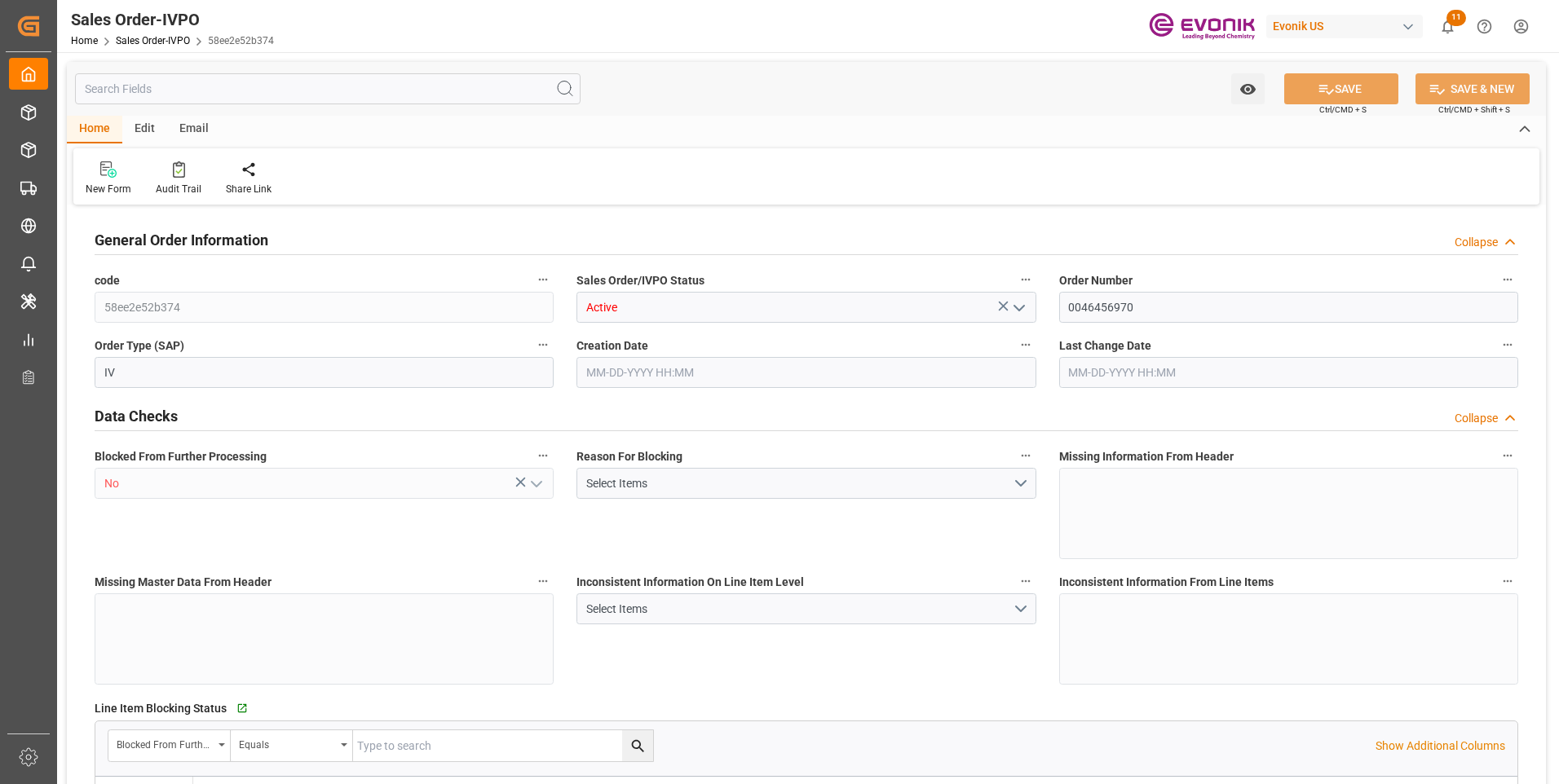
type input "9004"
type input "13.7904"
type input "17000"
type input "30"
type input "06-24-2025 13:56"
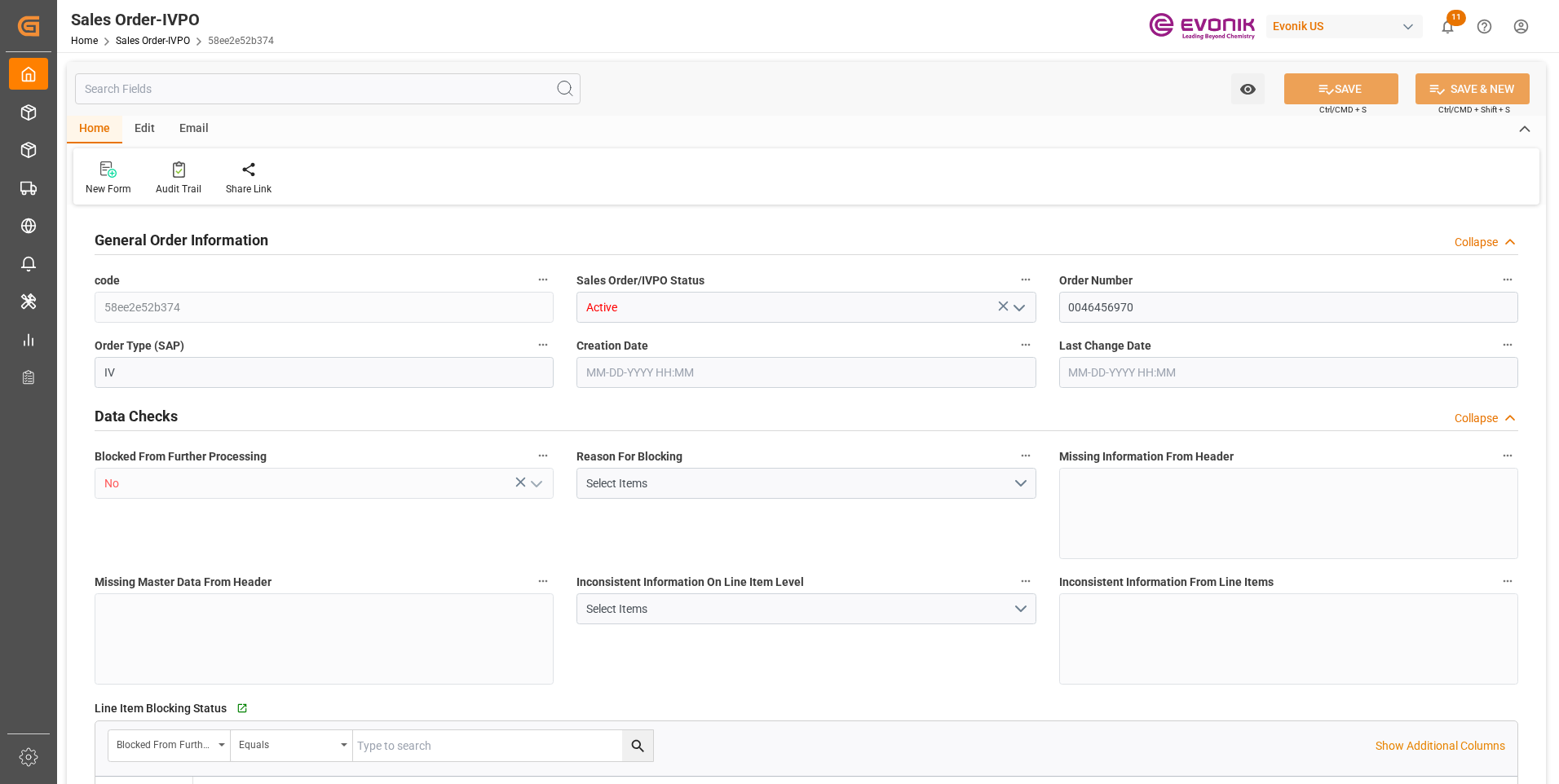
type input "06-25-2025 17:31"
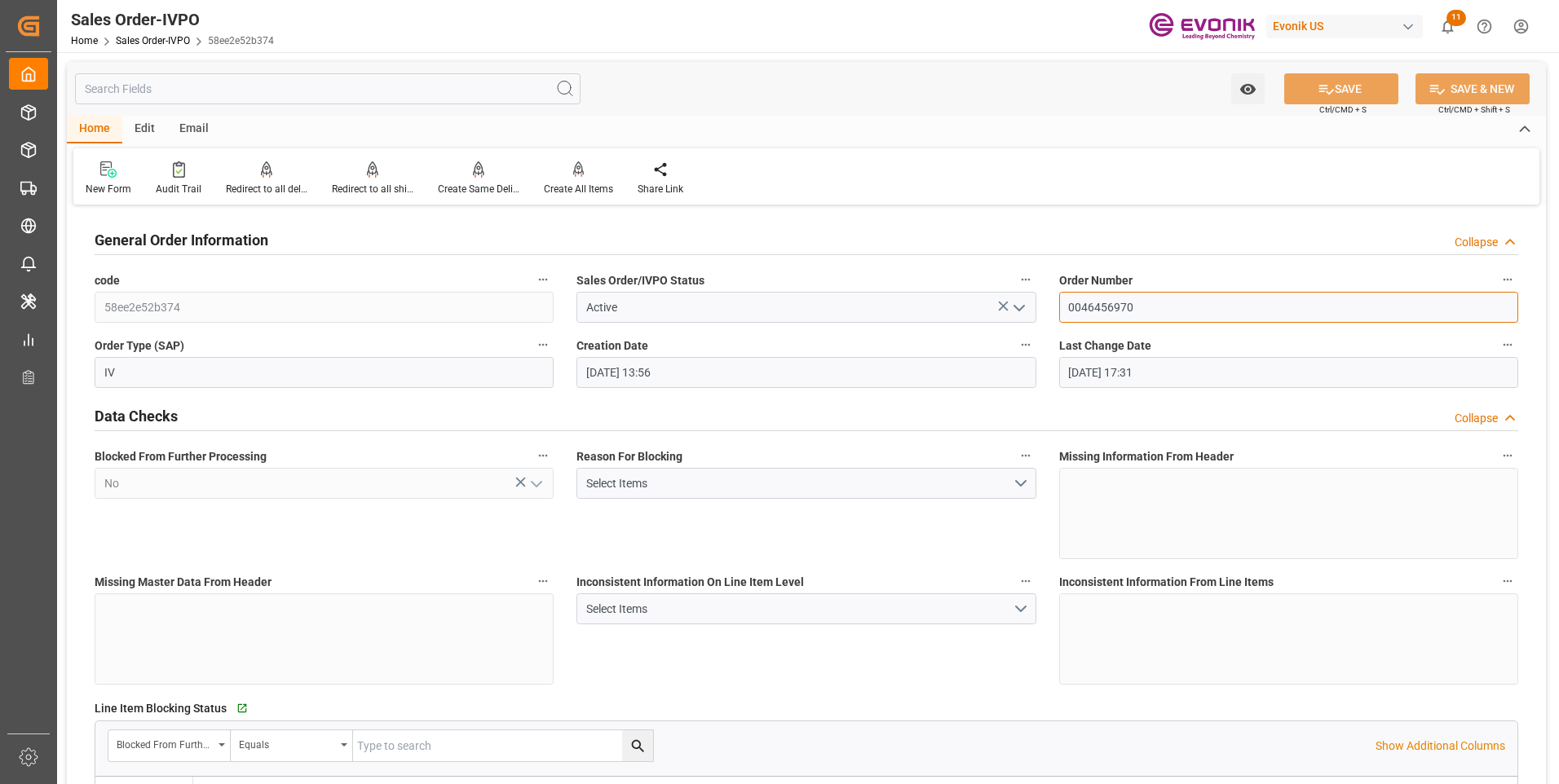
click at [1087, 311] on input "0046456970" at bounding box center [1288, 307] width 459 height 31
click at [1086, 311] on input "0046456970" at bounding box center [1288, 307] width 459 height 31
